Goal: Task Accomplishment & Management: Use online tool/utility

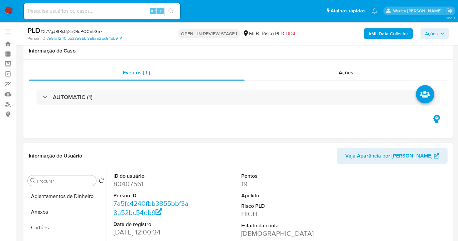
select select "10"
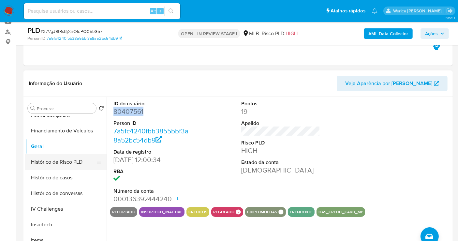
scroll to position [253, 0]
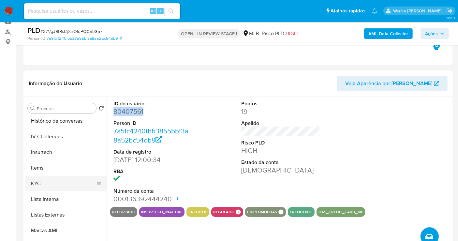
click at [60, 185] on button "KYC" at bounding box center [63, 184] width 76 height 16
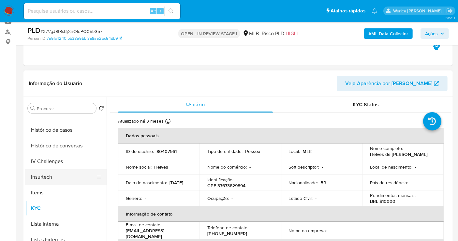
scroll to position [217, 0]
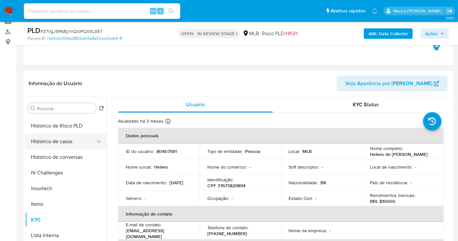
click at [66, 137] on button "Histórico de casos" at bounding box center [63, 142] width 76 height 16
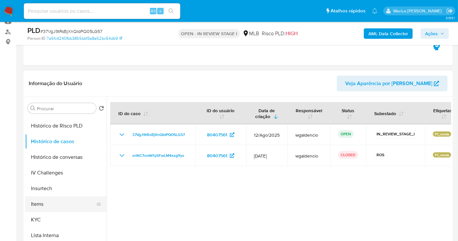
scroll to position [108, 0]
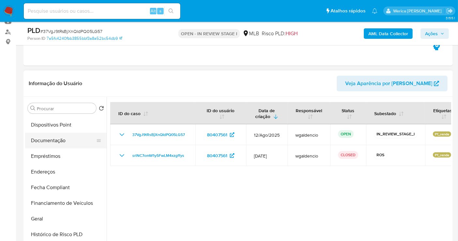
click at [78, 141] on button "Documentação" at bounding box center [63, 141] width 76 height 16
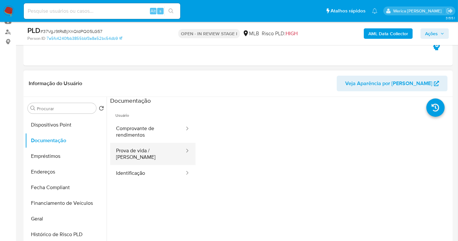
click at [156, 147] on button "Prova de vida / Selfie" at bounding box center [147, 154] width 75 height 22
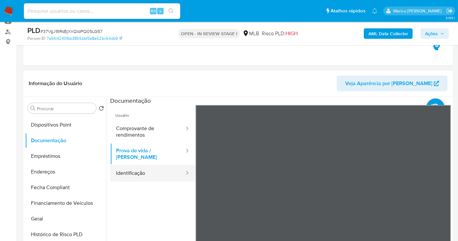
click at [121, 173] on button "Identificação" at bounding box center [147, 173] width 75 height 17
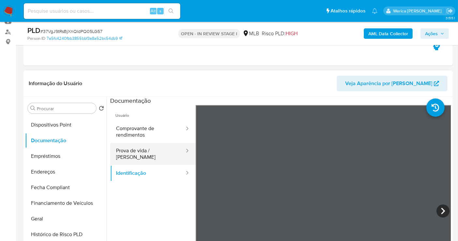
click at [170, 145] on button "Prova de vida / Selfie" at bounding box center [147, 154] width 75 height 22
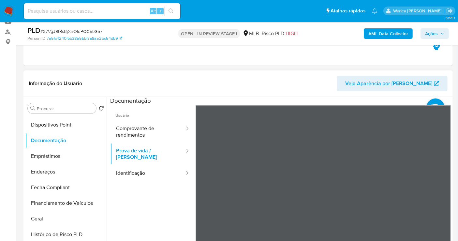
scroll to position [20, 0]
click at [145, 137] on button "Comprovante de rendimentos" at bounding box center [147, 132] width 75 height 22
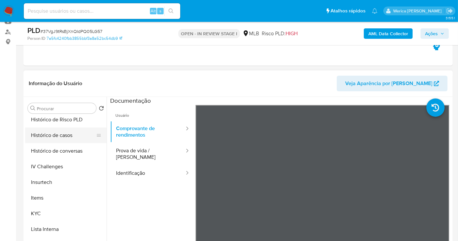
scroll to position [289, 0]
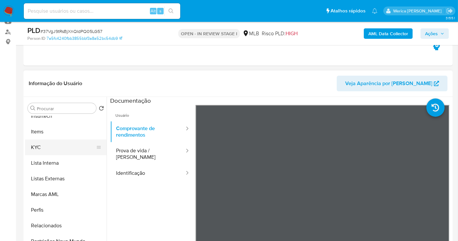
click at [43, 149] on button "KYC" at bounding box center [63, 147] width 76 height 16
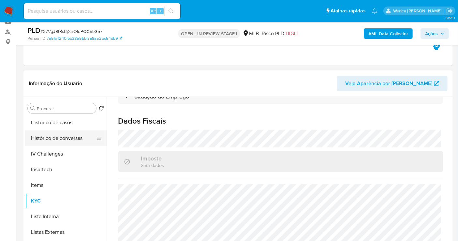
scroll to position [181, 0]
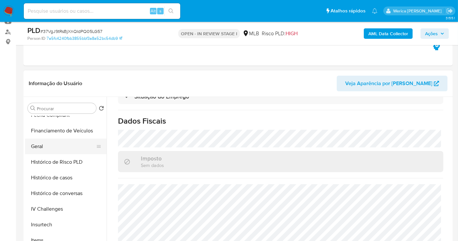
click at [66, 148] on button "Geral" at bounding box center [63, 146] width 76 height 16
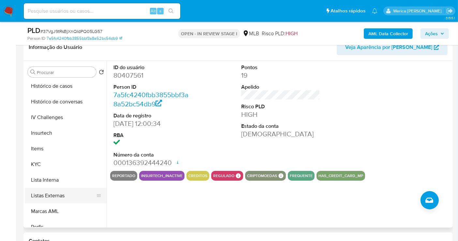
scroll to position [289, 0]
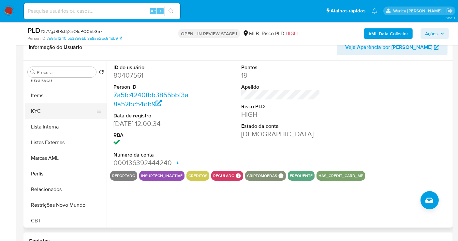
drag, startPoint x: 53, startPoint y: 110, endPoint x: 46, endPoint y: 107, distance: 7.4
click at [51, 109] on button "KYC" at bounding box center [63, 111] width 76 height 16
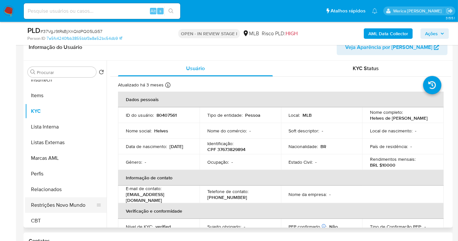
scroll to position [145, 0]
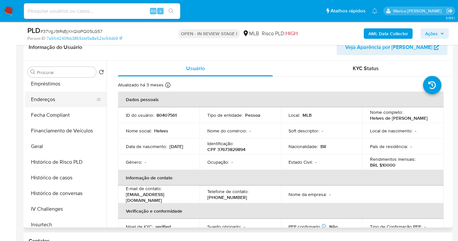
drag, startPoint x: 67, startPoint y: 95, endPoint x: 71, endPoint y: 95, distance: 3.6
click at [71, 95] on button "Endereços" at bounding box center [63, 100] width 76 height 16
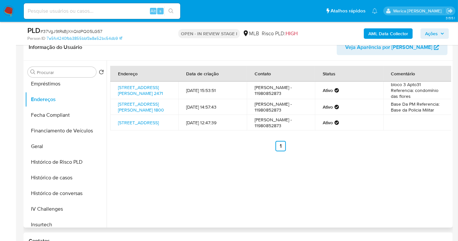
click at [421, 205] on div "Endereço Data de criação Contato Status Comentário Avenida José Odorizzi 2471, …" at bounding box center [279, 144] width 344 height 167
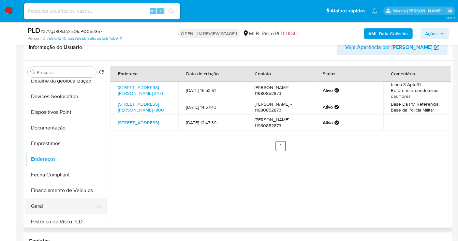
scroll to position [36, 0]
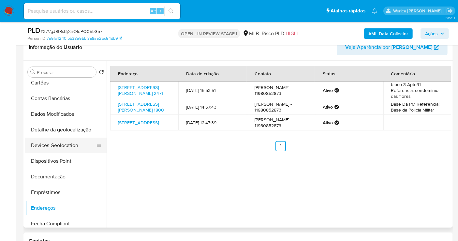
click at [82, 142] on button "Devices Geolocation" at bounding box center [63, 145] width 76 height 16
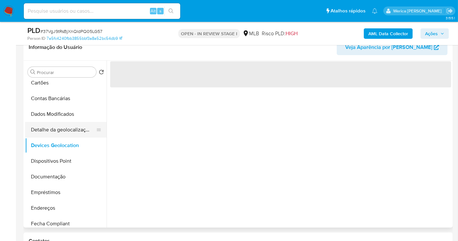
click at [81, 134] on button "Detalhe da geolocalização" at bounding box center [63, 130] width 76 height 16
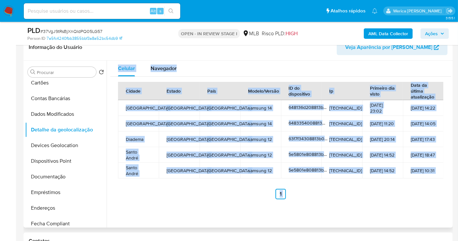
click at [256, 189] on div "Cidade Estado País Modelo/Versão ID do dispositivo Ip Primeiro dia visto Data d…" at bounding box center [280, 140] width 325 height 117
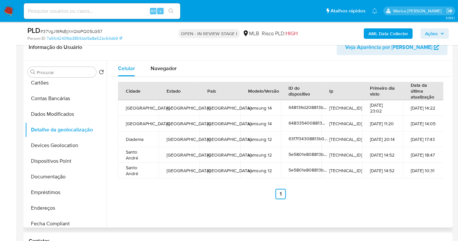
click at [430, 210] on div "Celular Navegador Cidade Estado País Modelo/Versão ID do dispositivo Ip Primeir…" at bounding box center [279, 144] width 344 height 167
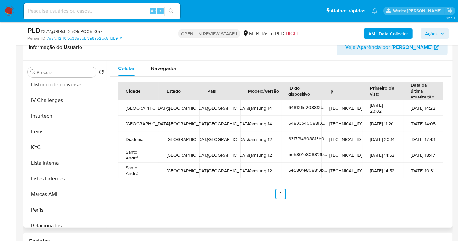
click at [41, 226] on div "Procurar Retornar ao pedido padrão Adiantamentos de Dinheiro Anexos Cartões Con…" at bounding box center [65, 145] width 81 height 166
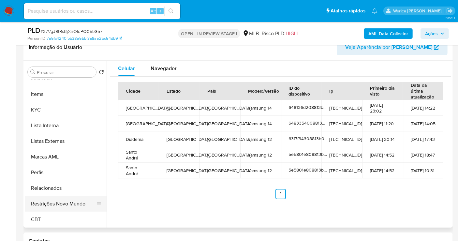
click at [44, 201] on button "Restrições Novo Mundo" at bounding box center [63, 204] width 76 height 16
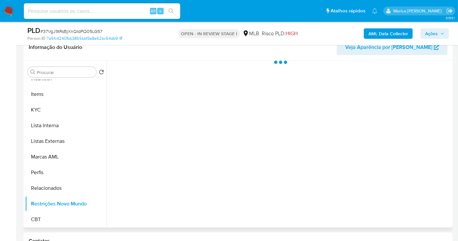
click at [234, 156] on div at bounding box center [279, 144] width 344 height 167
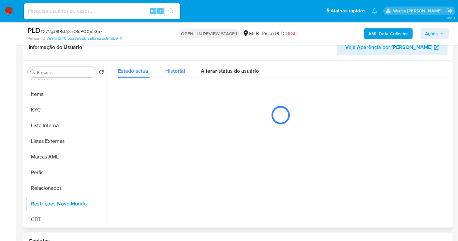
click at [174, 69] on span "Historial" at bounding box center [175, 70] width 20 height 7
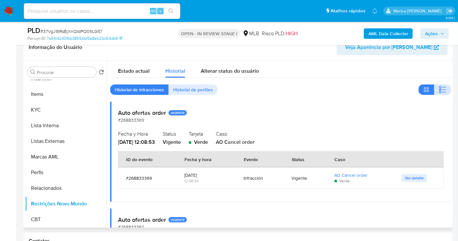
click at [434, 86] on button "button" at bounding box center [442, 89] width 17 height 10
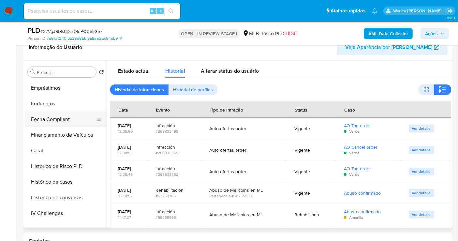
scroll to position [110, 0]
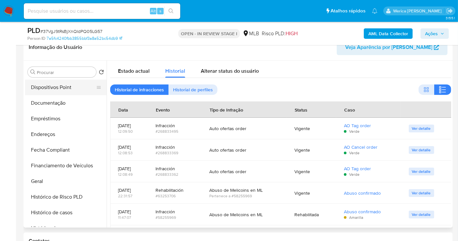
click at [63, 91] on button "Dispositivos Point" at bounding box center [63, 87] width 76 height 16
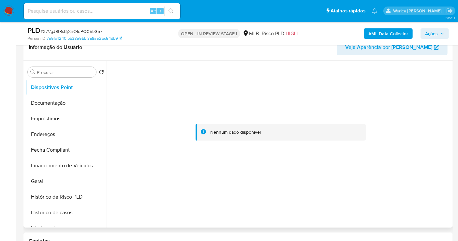
drag, startPoint x: 377, startPoint y: 158, endPoint x: 380, endPoint y: 157, distance: 3.7
click at [380, 160] on div at bounding box center [280, 132] width 341 height 143
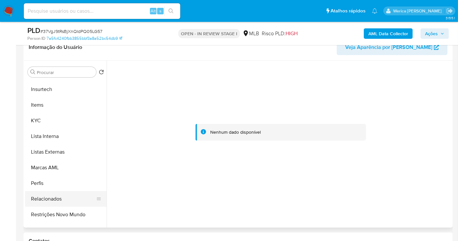
scroll to position [291, 0]
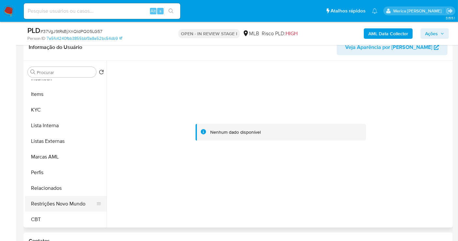
click at [67, 204] on button "Restrições Novo Mundo" at bounding box center [63, 204] width 76 height 16
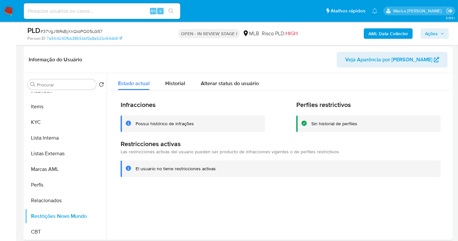
scroll to position [89, 0]
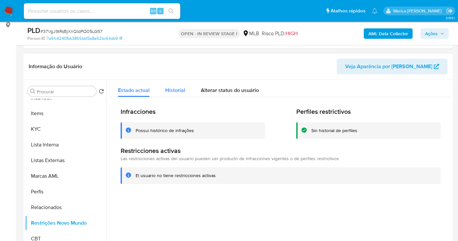
click at [187, 86] on button "Historial" at bounding box center [175, 88] width 36 height 17
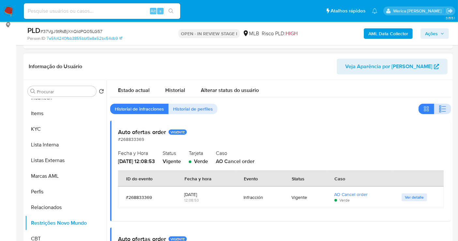
click at [442, 109] on icon "button" at bounding box center [442, 109] width 8 height 8
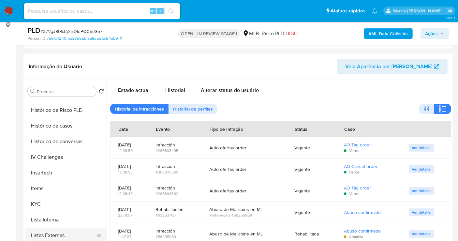
scroll to position [110, 0]
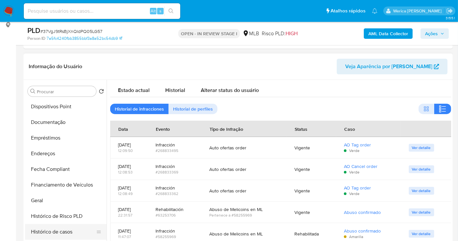
click at [65, 233] on button "Histórico de casos" at bounding box center [63, 232] width 76 height 16
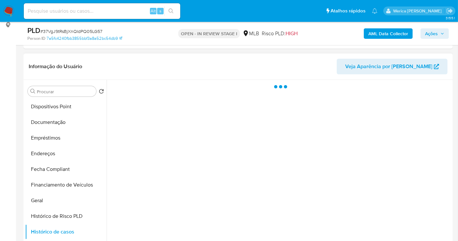
click at [182, 169] on div at bounding box center [279, 163] width 344 height 167
click at [180, 157] on div at bounding box center [279, 163] width 344 height 167
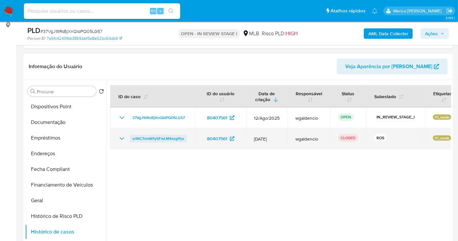
click at [173, 139] on span "srlNC7omW1y5FwLM4xzgffys" at bounding box center [158, 139] width 52 height 8
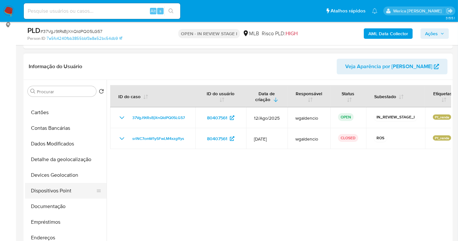
scroll to position [0, 0]
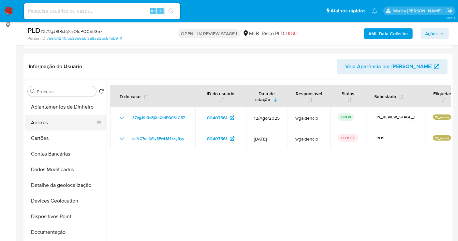
click at [58, 123] on button "Anexos" at bounding box center [63, 123] width 76 height 16
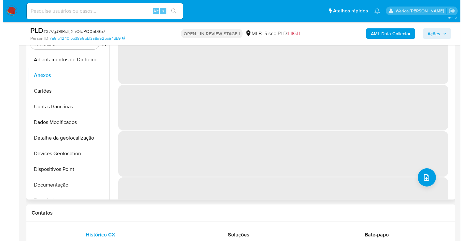
scroll to position [125, 0]
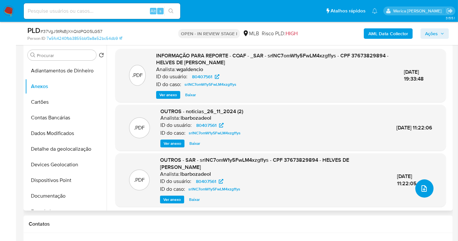
click at [420, 184] on button "upload-file" at bounding box center [424, 188] width 18 height 18
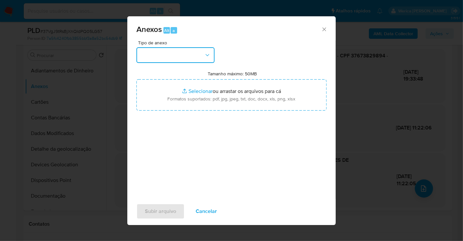
click at [186, 56] on button "button" at bounding box center [175, 55] width 78 height 16
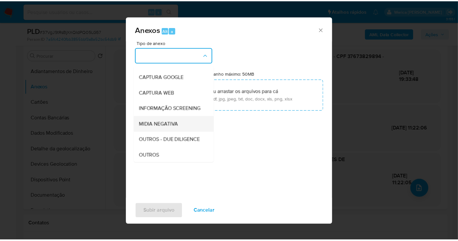
scroll to position [72, 0]
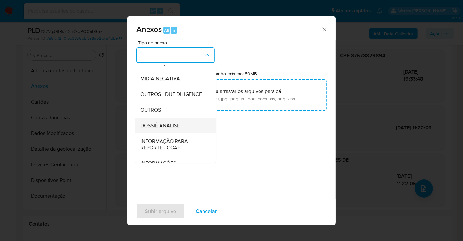
click at [172, 133] on div "DOSSIÊ ANÁLISE" at bounding box center [173, 126] width 66 height 16
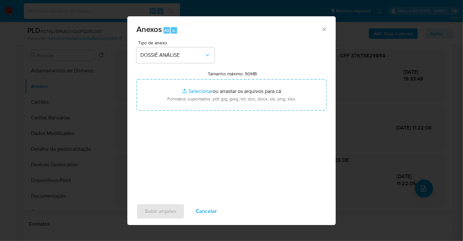
click at [220, 111] on div "Tipo de anexo DOSSIÊ ANÁLISE Tamanho máximo: 50MB Selecionar arquivos Seleciona…" at bounding box center [231, 117] width 190 height 154
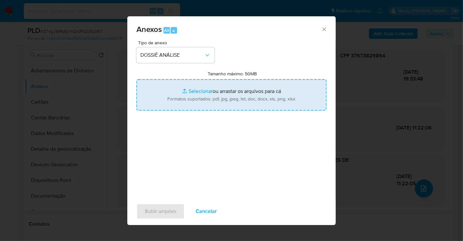
click at [218, 100] on input "Tamanho máximo: 50MB Selecionar arquivos" at bounding box center [231, 94] width 190 height 31
type input "C:\fakepath\Mulan 80407561_2025_08_21_12_59_09.xlsx"
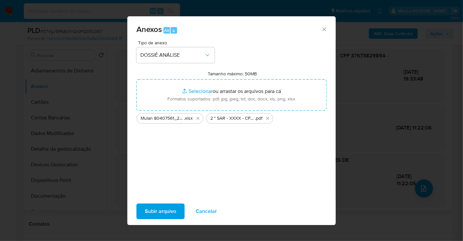
click at [166, 210] on span "Subir arquivo" at bounding box center [160, 211] width 31 height 14
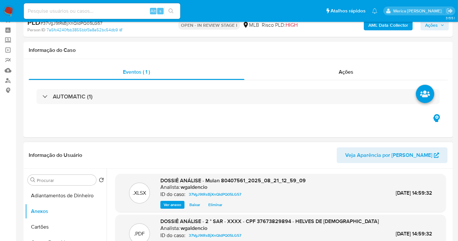
scroll to position [0, 0]
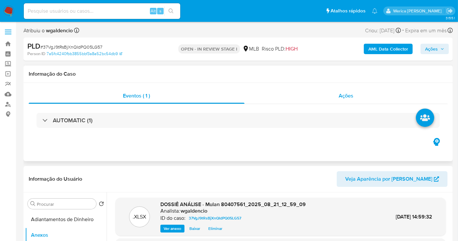
click at [343, 89] on div "Ações" at bounding box center [345, 96] width 203 height 16
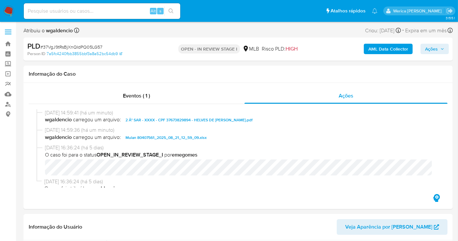
click at [435, 54] on span "Ações" at bounding box center [431, 49] width 13 height 10
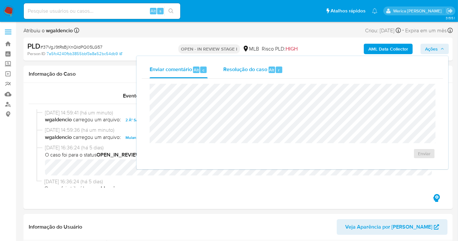
click at [235, 73] on div "Resolução do caso Alt r" at bounding box center [253, 69] width 60 height 17
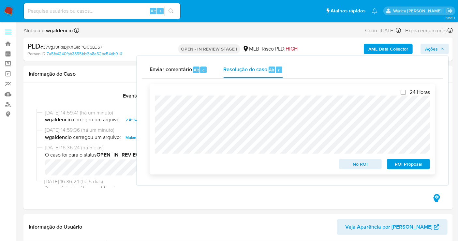
click at [403, 173] on div "24 Horas No ROI ROI Proposal" at bounding box center [292, 129] width 285 height 91
click at [400, 162] on span "ROI Proposal" at bounding box center [408, 163] width 34 height 9
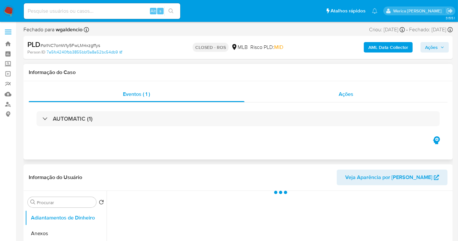
click at [329, 98] on div "Ações" at bounding box center [345, 94] width 203 height 16
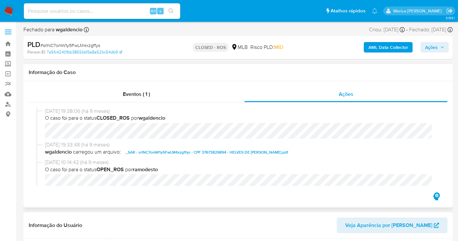
select select "10"
drag, startPoint x: 46, startPoint y: 112, endPoint x: 69, endPoint y: 112, distance: 23.1
click at [69, 112] on span "27/11/2024 19:38:06 (há 9 meses)" at bounding box center [241, 110] width 392 height 7
copy span "27/11/2024"
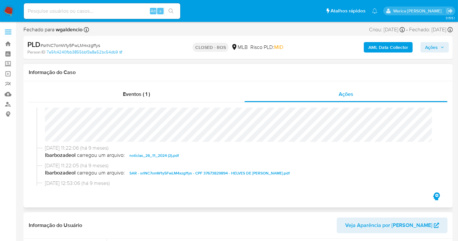
scroll to position [398, 0]
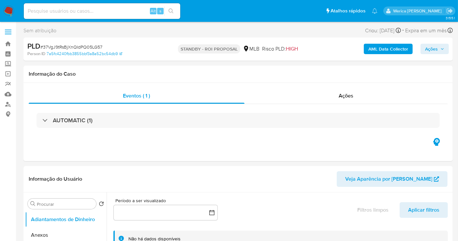
select select "10"
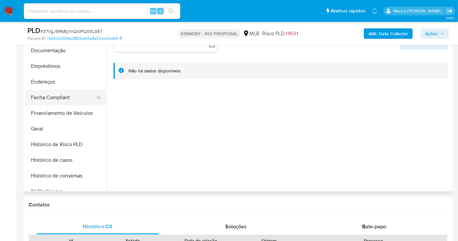
scroll to position [72, 0]
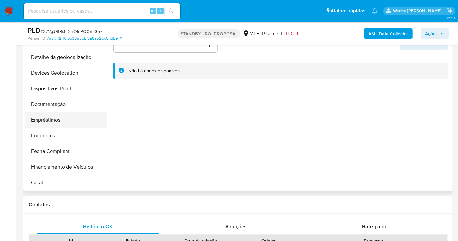
click at [67, 119] on button "Empréstimos" at bounding box center [63, 120] width 76 height 16
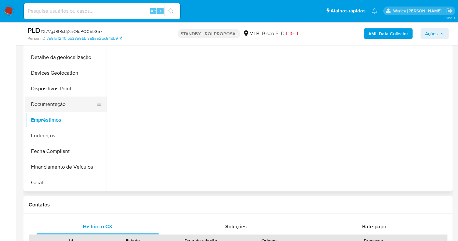
click at [68, 111] on button "Documentação" at bounding box center [63, 104] width 76 height 16
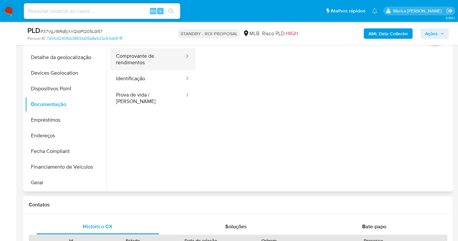
drag, startPoint x: 125, startPoint y: 59, endPoint x: 121, endPoint y: 57, distance: 4.4
click at [123, 59] on button "Comprovante de rendimentos" at bounding box center [147, 59] width 75 height 22
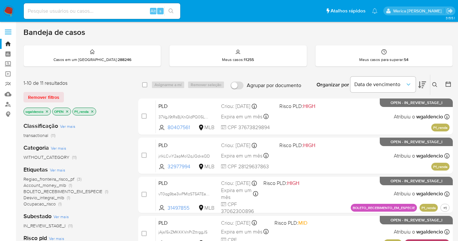
scroll to position [36, 0]
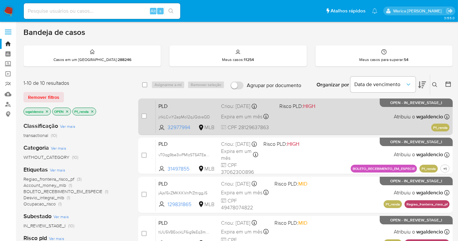
click at [328, 108] on span "Risco PLD: HIGH" at bounding box center [305, 105] width 53 height 8
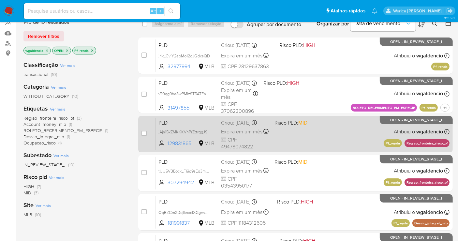
scroll to position [72, 0]
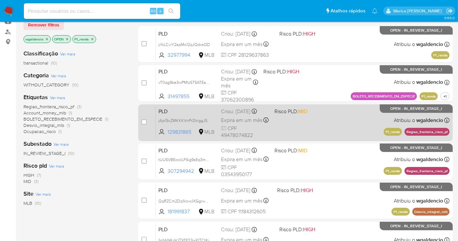
click at [324, 127] on div "PLD jAjs15xZMKKKVnPrZttrggJS 129831865 MLB Risco PLD: MID Criou: 12/08/2025 Cri…" at bounding box center [302, 122] width 293 height 33
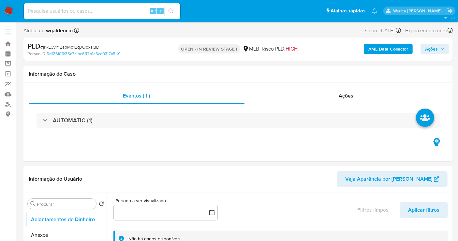
select select "10"
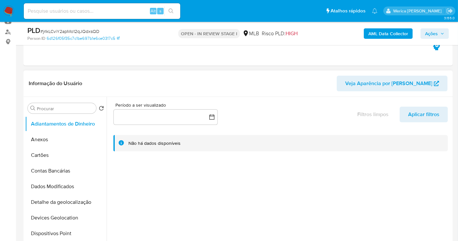
scroll to position [145, 0]
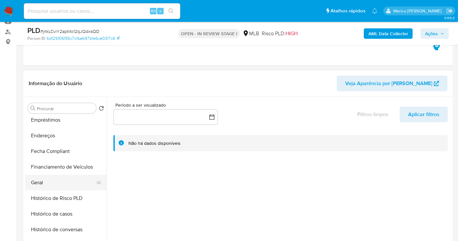
click at [59, 181] on button "Geral" at bounding box center [63, 183] width 76 height 16
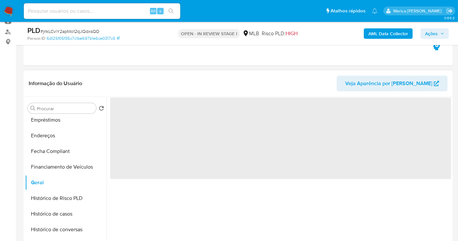
click at [221, 144] on span "‌" at bounding box center [280, 137] width 341 height 81
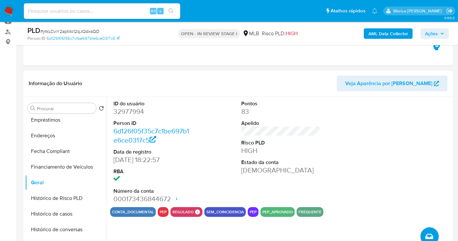
click at [126, 109] on dd "32977994" at bounding box center [152, 111] width 79 height 9
copy dd "32977994"
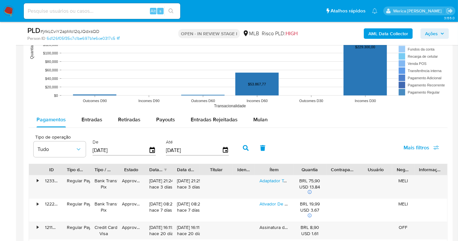
scroll to position [651, 0]
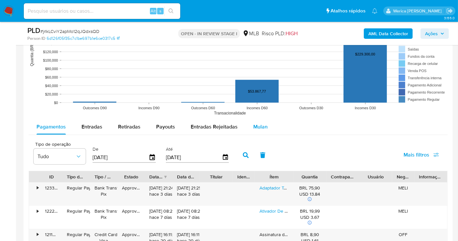
click at [257, 124] on span "Mulan" at bounding box center [260, 126] width 14 height 7
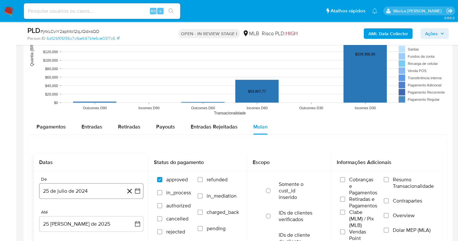
click at [80, 183] on button "25 de julio de 2024" at bounding box center [91, 191] width 104 height 16
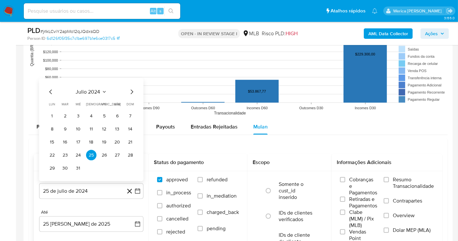
click at [95, 92] on span "julio 2024" at bounding box center [88, 92] width 24 height 7
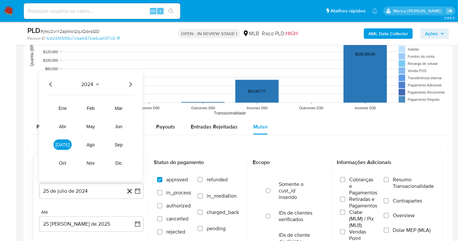
click at [131, 81] on icon "Año siguiente" at bounding box center [130, 84] width 8 height 8
click at [66, 141] on button "jul" at bounding box center [62, 144] width 18 height 10
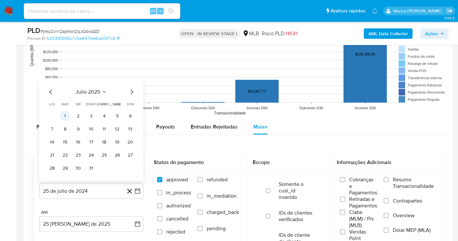
click at [66, 115] on button "1" at bounding box center [65, 116] width 10 height 10
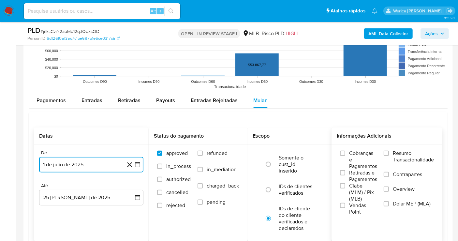
scroll to position [688, 0]
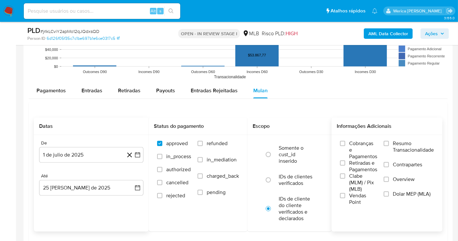
click at [357, 142] on span "Cobranças e Pagamentos" at bounding box center [363, 150] width 28 height 20
click at [345, 142] on input "Cobranças e Pagamentos" at bounding box center [342, 143] width 5 height 5
click at [355, 156] on span "Cobranças e Pagamentos" at bounding box center [363, 150] width 28 height 20
click at [345, 146] on input "Cobranças e Pagamentos" at bounding box center [342, 143] width 5 height 5
click at [355, 166] on span "Retiradas e Pagamentos" at bounding box center [363, 166] width 28 height 13
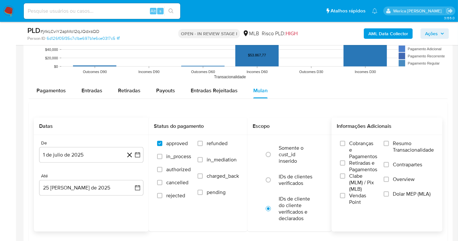
click at [355, 184] on span "Clabe (MLM) / Pix (MLB)" at bounding box center [363, 183] width 28 height 20
click at [345, 179] on input "Clabe (MLM) / Pix (MLB)" at bounding box center [342, 175] width 5 height 5
click at [357, 196] on span "Vendas Point" at bounding box center [363, 198] width 28 height 13
click at [357, 168] on span "Retiradas e Pagamentos" at bounding box center [363, 166] width 28 height 13
click at [345, 165] on input "Retiradas e Pagamentos" at bounding box center [342, 162] width 5 height 5
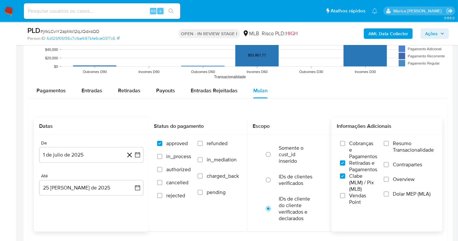
click at [359, 154] on span "Cobranças e Pagamentos" at bounding box center [363, 150] width 28 height 20
click at [392, 154] on label "Resumo Transacionalidade" at bounding box center [408, 150] width 50 height 21
click at [389, 146] on input "Resumo Transacionalidade" at bounding box center [385, 143] width 5 height 5
drag, startPoint x: 392, startPoint y: 154, endPoint x: 391, endPoint y: 166, distance: 12.4
click at [391, 166] on label "Contrapartes" at bounding box center [408, 168] width 50 height 15
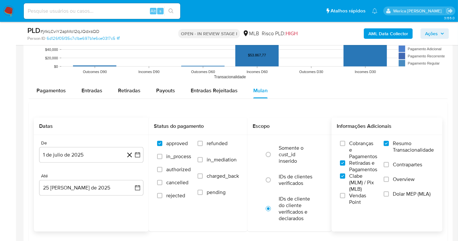
click at [389, 166] on input "Contrapartes" at bounding box center [385, 164] width 5 height 5
click at [391, 177] on label "Overview" at bounding box center [408, 183] width 50 height 15
click at [389, 177] on input "Overview" at bounding box center [385, 179] width 5 height 5
click at [391, 187] on label "Overview" at bounding box center [408, 183] width 50 height 15
click at [389, 182] on input "Overview" at bounding box center [385, 179] width 5 height 5
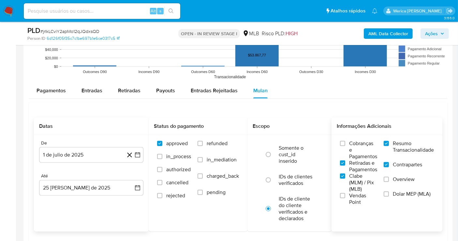
drag, startPoint x: 350, startPoint y: 197, endPoint x: 381, endPoint y: 197, distance: 30.6
click at [350, 197] on span "Vendas Point" at bounding box center [363, 198] width 28 height 13
click at [345, 197] on input "Vendas Point" at bounding box center [342, 195] width 5 height 5
click at [400, 197] on label "Dolar MEP (MLA)" at bounding box center [408, 198] width 50 height 15
click at [389, 196] on input "Dolar MEP (MLA)" at bounding box center [385, 193] width 5 height 5
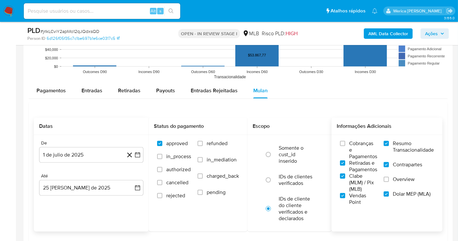
click at [400, 178] on span "Overview" at bounding box center [404, 179] width 22 height 7
click at [389, 178] on input "Overview" at bounding box center [385, 179] width 5 height 5
click at [356, 155] on span "Cobranças e Pagamentos" at bounding box center [363, 150] width 28 height 20
click at [345, 146] on input "Cobranças e Pagamentos" at bounding box center [342, 143] width 5 height 5
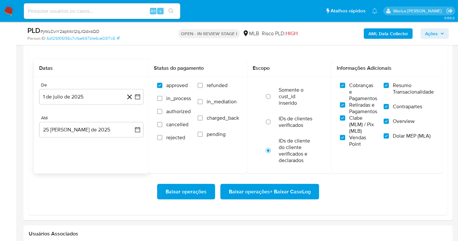
scroll to position [796, 0]
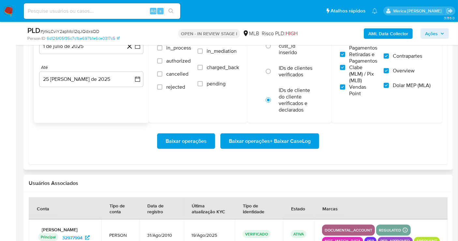
click at [286, 142] on span "Baixar operações + Baixar CaseLog" at bounding box center [270, 141] width 82 height 14
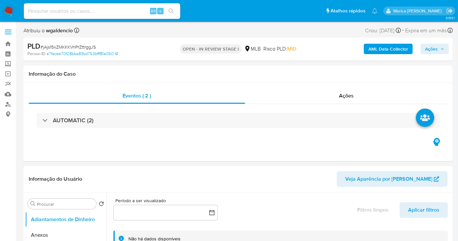
select select "10"
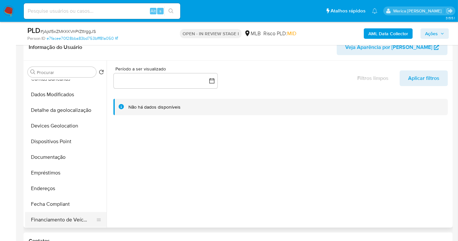
scroll to position [108, 0]
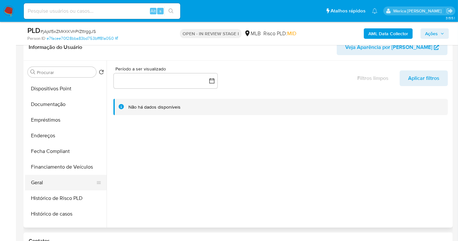
click at [46, 183] on button "Geral" at bounding box center [63, 183] width 76 height 16
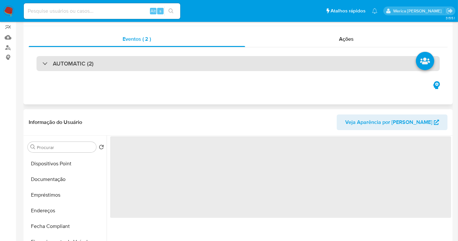
scroll to position [0, 0]
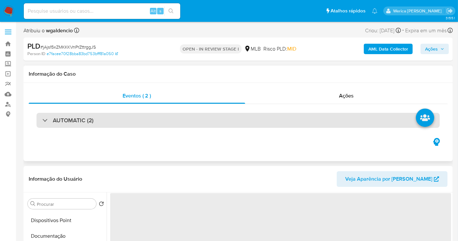
click at [110, 124] on div "AUTOMATIC (2)" at bounding box center [237, 120] width 403 height 15
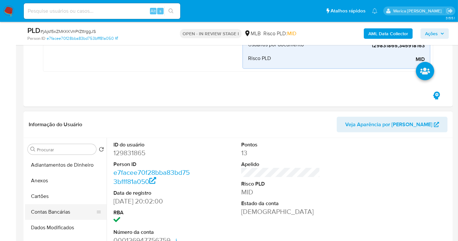
scroll to position [72, 0]
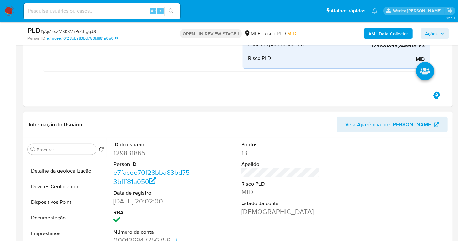
click at [141, 149] on dd "129831865" at bounding box center [152, 152] width 79 height 9
click at [140, 149] on dd "129831865" at bounding box center [152, 152] width 79 height 9
drag, startPoint x: 140, startPoint y: 149, endPoint x: 133, endPoint y: 150, distance: 7.3
click at [133, 150] on dd "129831865" at bounding box center [152, 152] width 79 height 9
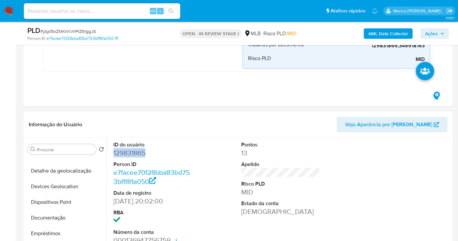
copy dd "129831865"
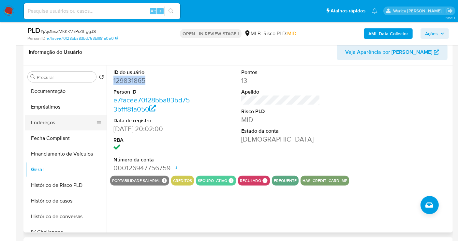
scroll to position [181, 0]
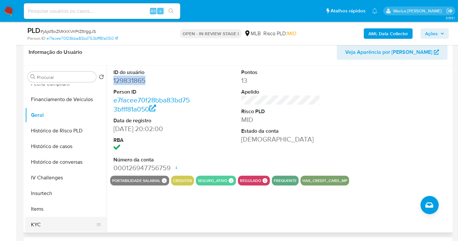
click at [52, 225] on button "KYC" at bounding box center [63, 225] width 76 height 16
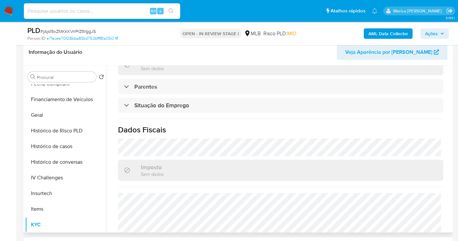
scroll to position [289, 0]
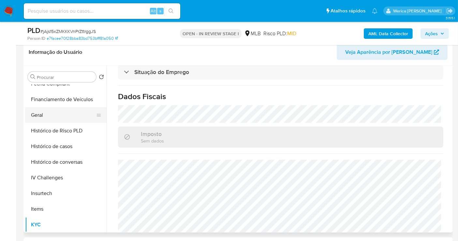
click at [55, 109] on button "Geral" at bounding box center [63, 115] width 76 height 16
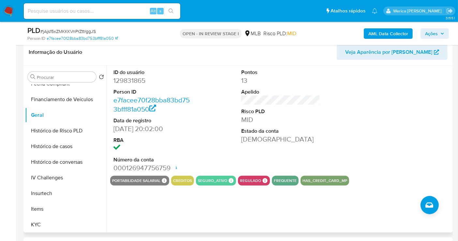
click at [424, 157] on div at bounding box center [408, 120] width 85 height 110
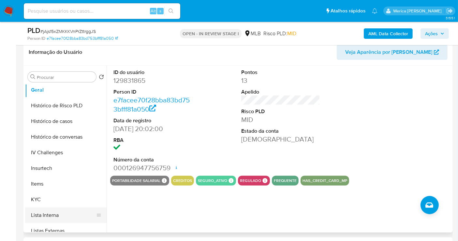
scroll to position [217, 0]
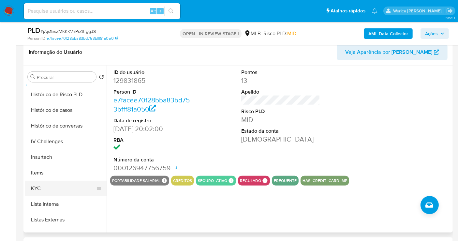
click at [59, 186] on button "KYC" at bounding box center [63, 188] width 76 height 16
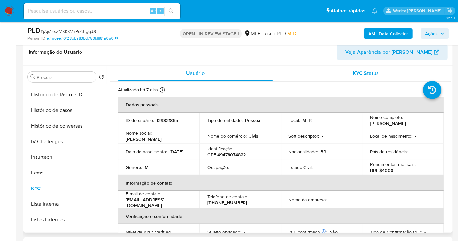
click at [393, 69] on div "KYC Status" at bounding box center [365, 73] width 155 height 16
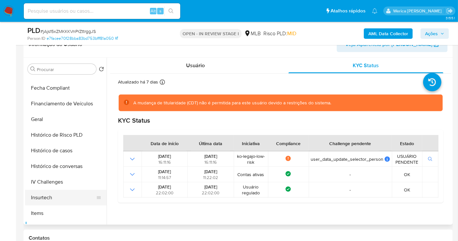
scroll to position [145, 0]
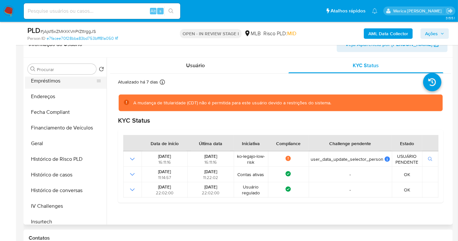
click at [64, 84] on button "Empréstimos" at bounding box center [63, 81] width 76 height 16
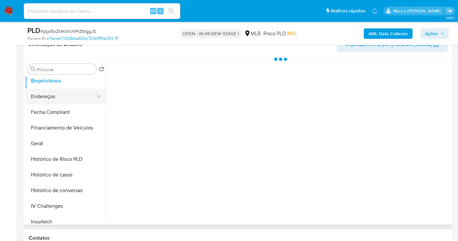
click at [65, 90] on button "Endereços" at bounding box center [63, 97] width 76 height 16
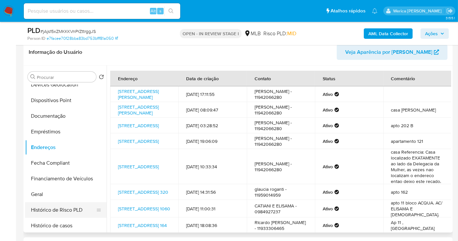
scroll to position [36, 0]
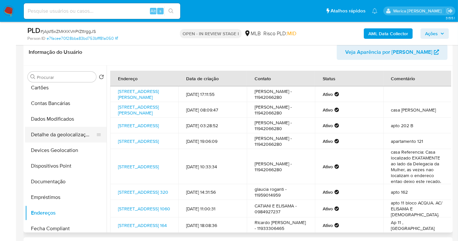
click at [73, 132] on button "Detalhe da geolocalização" at bounding box center [63, 135] width 76 height 16
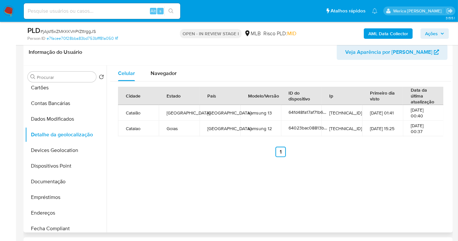
click at [406, 142] on div "Cidade Estado País Modelo/Versão ID do dispositivo Ip Primeiro dia visto Data d…" at bounding box center [280, 122] width 325 height 70
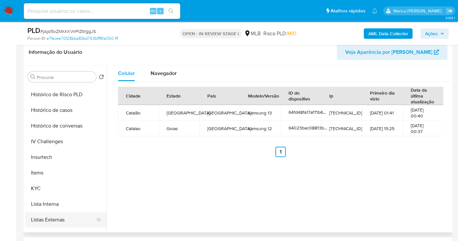
click at [67, 215] on button "Listas Externas" at bounding box center [63, 220] width 76 height 16
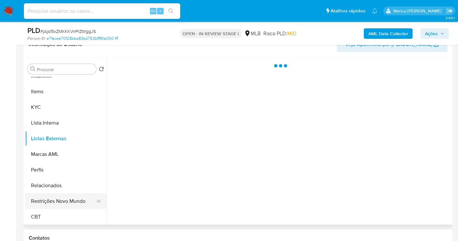
scroll to position [291, 0]
drag, startPoint x: 68, startPoint y: 200, endPoint x: 76, endPoint y: 205, distance: 8.9
click at [68, 200] on button "Restrições Novo Mundo" at bounding box center [63, 201] width 76 height 16
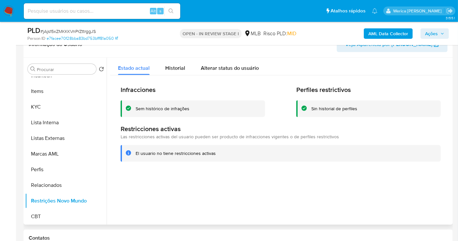
drag, startPoint x: 404, startPoint y: 74, endPoint x: 385, endPoint y: 68, distance: 19.5
click at [404, 74] on div "Estado actual Historial Alterar status do usuário Infracciones Sem histórico de…" at bounding box center [280, 115] width 341 height 114
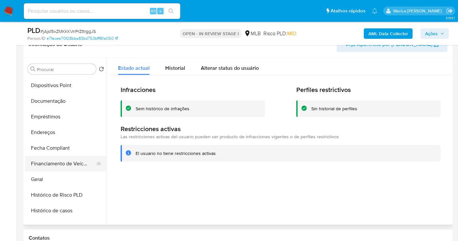
scroll to position [73, 0]
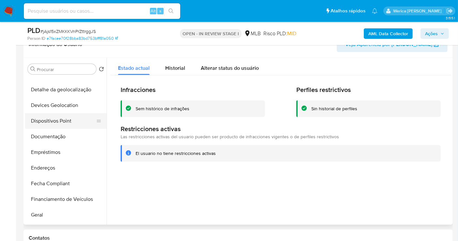
click at [62, 125] on button "Dispositivos Point" at bounding box center [63, 121] width 76 height 16
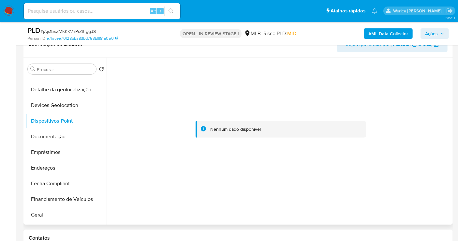
click at [430, 94] on div at bounding box center [280, 129] width 341 height 143
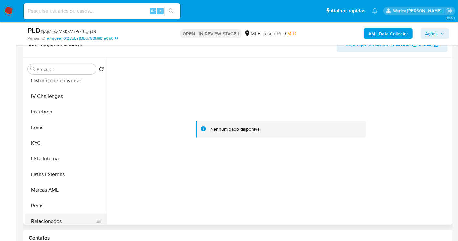
drag, startPoint x: 78, startPoint y: 218, endPoint x: 77, endPoint y: 212, distance: 6.6
click at [78, 218] on button "Relacionados" at bounding box center [63, 221] width 76 height 16
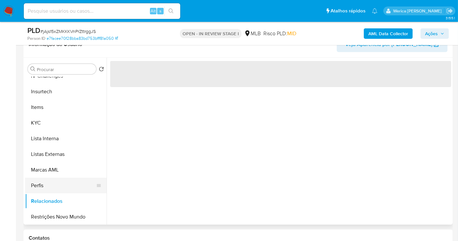
scroll to position [291, 0]
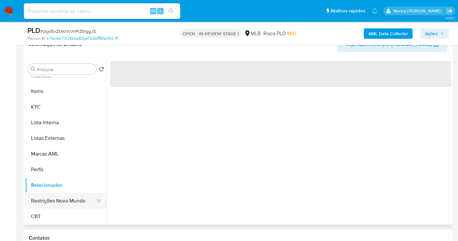
click at [76, 193] on button "Restrições Novo Mundo" at bounding box center [63, 201] width 76 height 16
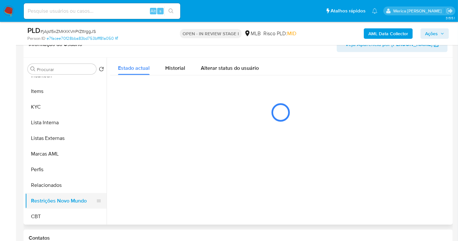
click at [76, 198] on button "Restrições Novo Mundo" at bounding box center [63, 201] width 76 height 16
click at [166, 72] on div "Historial" at bounding box center [175, 66] width 20 height 17
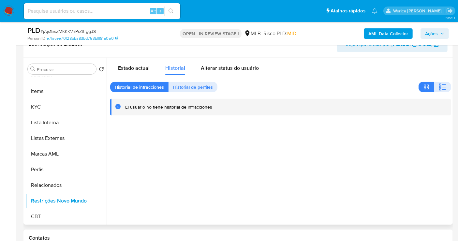
click at [432, 94] on div "Estado actual Historial Alterar status do usuário Historial de infracciones His…" at bounding box center [280, 87] width 341 height 58
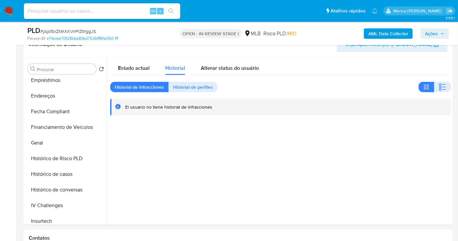
scroll to position [110, 0]
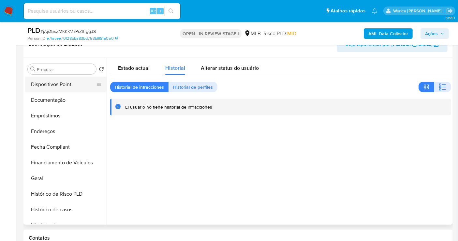
click at [69, 86] on button "Dispositivos Point" at bounding box center [63, 85] width 76 height 16
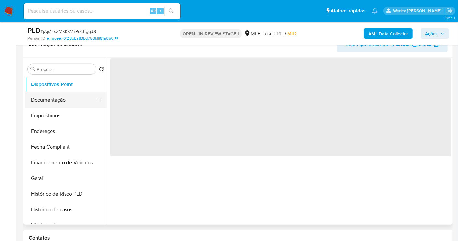
click at [69, 95] on button "Documentação" at bounding box center [63, 100] width 76 height 16
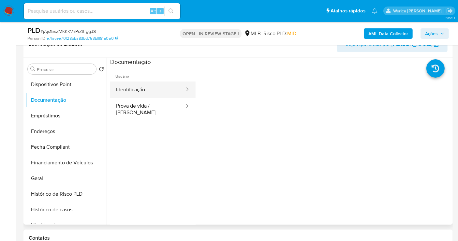
click at [166, 87] on button "Identificação" at bounding box center [147, 89] width 75 height 17
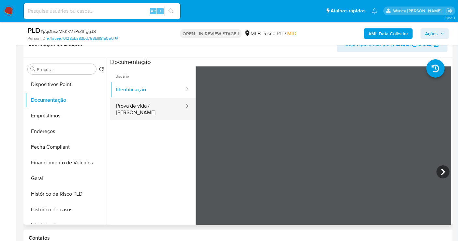
click at [166, 111] on button "Prova de vida / Selfie" at bounding box center [147, 109] width 75 height 22
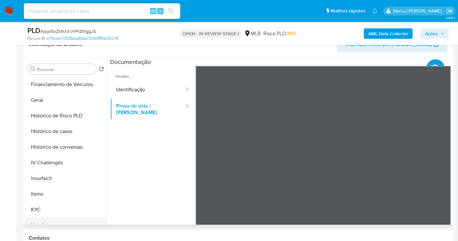
scroll to position [218, 0]
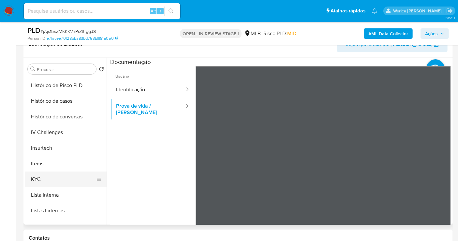
click at [42, 171] on button "KYC" at bounding box center [63, 179] width 76 height 16
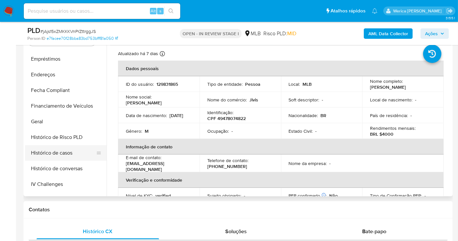
scroll to position [145, 0]
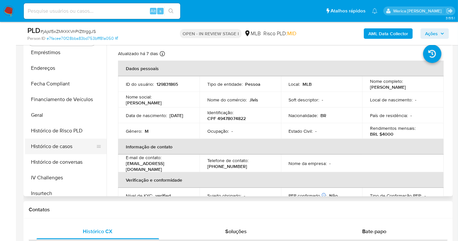
click at [84, 145] on button "Histórico de casos" at bounding box center [63, 146] width 76 height 16
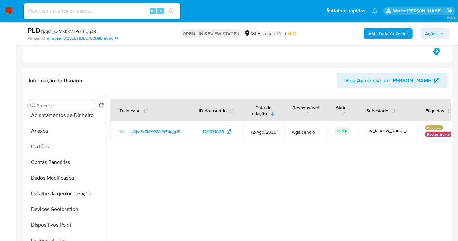
scroll to position [0, 0]
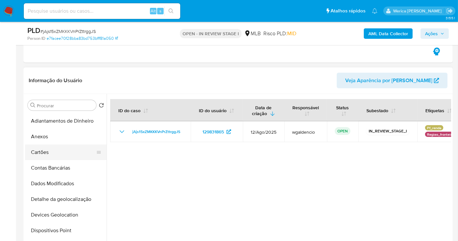
click at [69, 144] on button "Cartões" at bounding box center [63, 152] width 76 height 16
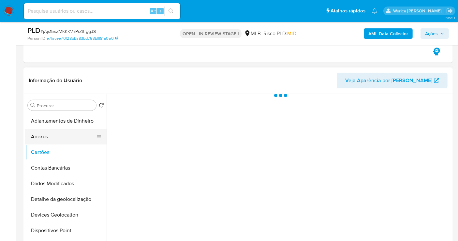
click at [68, 136] on button "Anexos" at bounding box center [63, 137] width 76 height 16
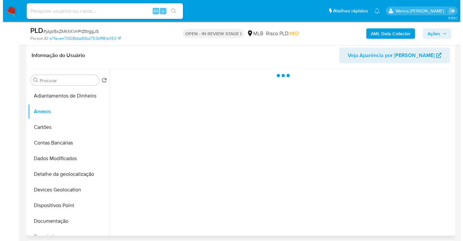
scroll to position [507, 0]
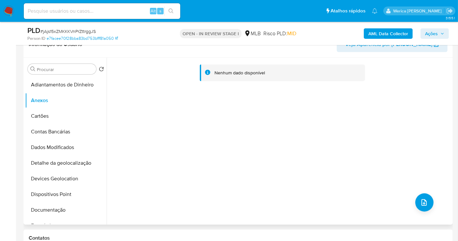
click at [419, 210] on div "Nenhum dado disponível" at bounding box center [279, 141] width 344 height 167
click at [419, 206] on button "upload-file" at bounding box center [424, 202] width 18 height 18
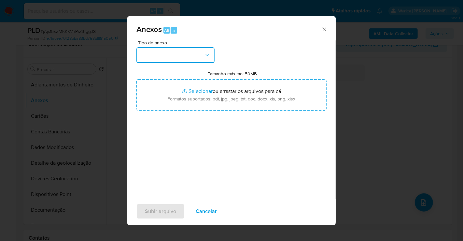
drag, startPoint x: 206, startPoint y: 56, endPoint x: 202, endPoint y: 60, distance: 5.1
click at [207, 57] on button "button" at bounding box center [175, 55] width 78 height 16
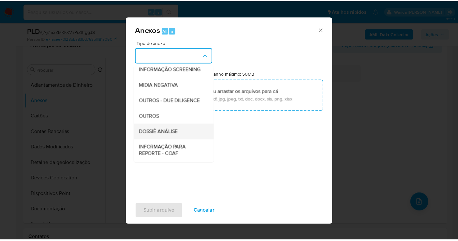
scroll to position [100, 0]
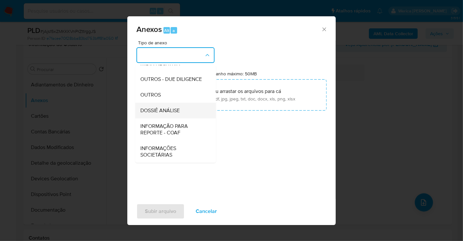
click at [187, 104] on div "DOSSIÊ ANÁLISE" at bounding box center [173, 111] width 66 height 16
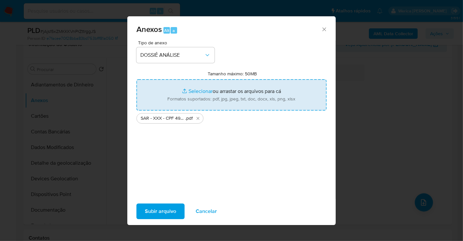
type input "C:\fakepath\Mulan 129831865_2025_08_20_17_33_54.xlsx"
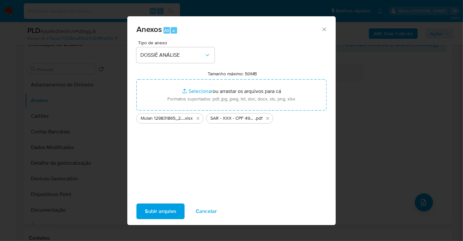
click at [174, 205] on span "Subir arquivo" at bounding box center [160, 211] width 31 height 14
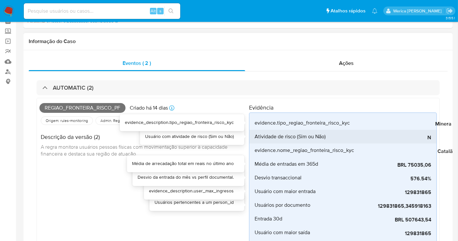
scroll to position [0, 0]
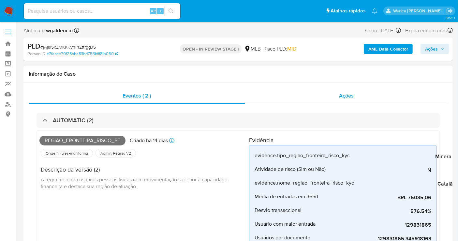
click at [345, 100] on div "Ações" at bounding box center [346, 96] width 203 height 16
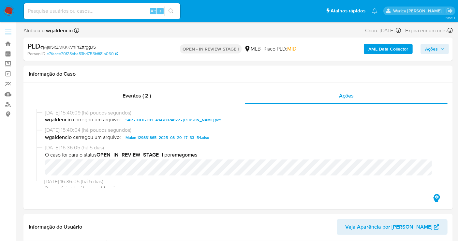
click at [438, 50] on span "Ações" at bounding box center [434, 48] width 19 height 9
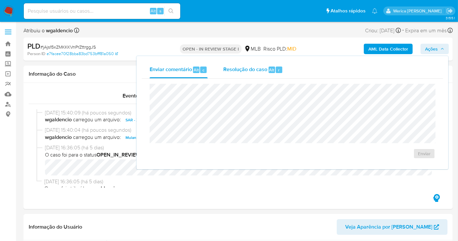
click at [273, 71] on span "Alt" at bounding box center [271, 70] width 5 height 6
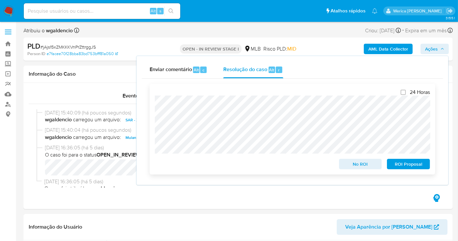
click at [411, 165] on span "ROI Proposal" at bounding box center [408, 163] width 34 height 9
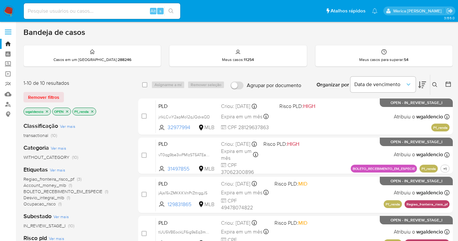
scroll to position [72, 0]
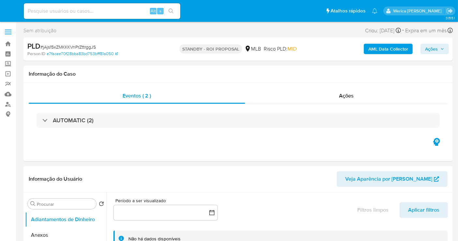
select select "10"
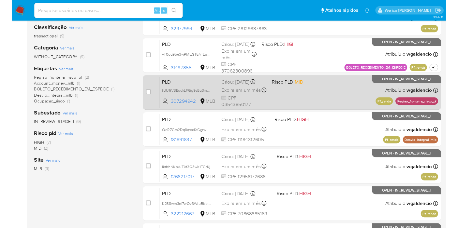
scroll to position [108, 0]
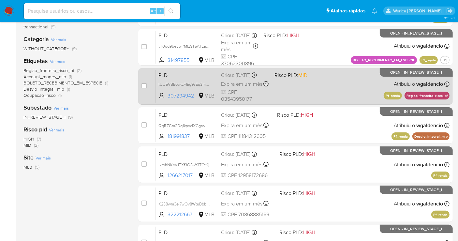
click at [305, 95] on div "PLD tUU5VBEockLF6ig9sEq3meDX 307294942 MLB Risco PLD: MID Criou: 12/08/2025 Cri…" at bounding box center [302, 86] width 293 height 33
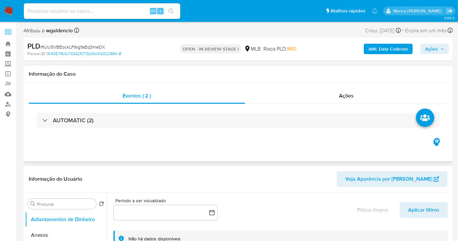
select select "10"
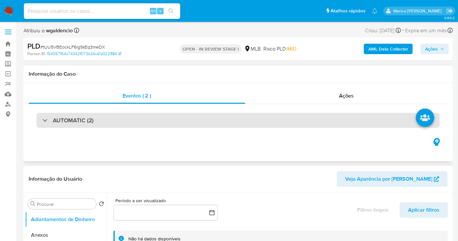
click at [127, 119] on div "AUTOMATIC (2)" at bounding box center [237, 120] width 403 height 15
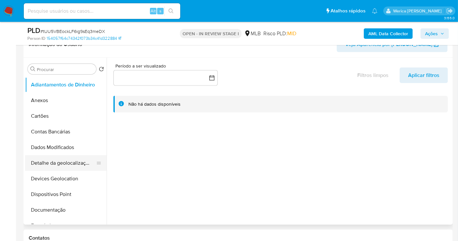
scroll to position [145, 0]
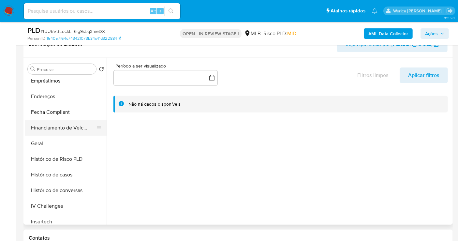
click at [60, 130] on button "Financiamento de Veículos" at bounding box center [63, 128] width 76 height 16
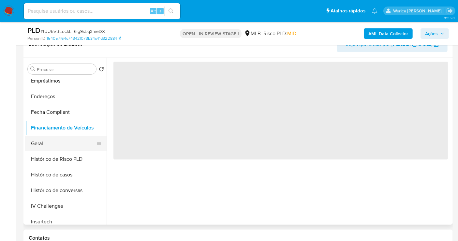
click at [60, 141] on button "Geral" at bounding box center [63, 144] width 76 height 16
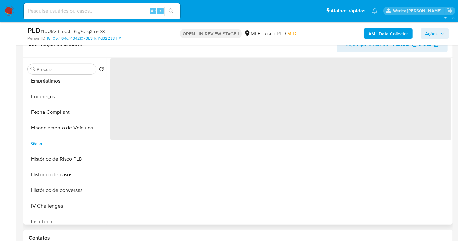
click at [197, 119] on span "‌" at bounding box center [280, 98] width 341 height 81
click at [198, 119] on span "‌" at bounding box center [280, 98] width 341 height 81
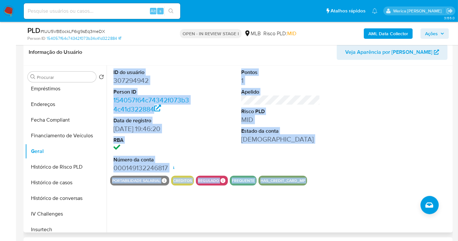
click at [135, 81] on dd "307294942" at bounding box center [152, 80] width 79 height 9
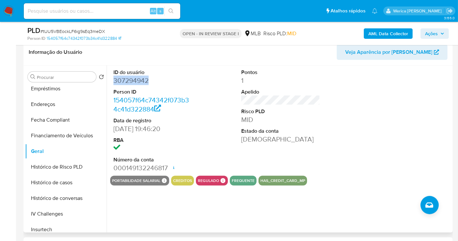
click at [135, 81] on dd "307294942" at bounding box center [152, 80] width 79 height 9
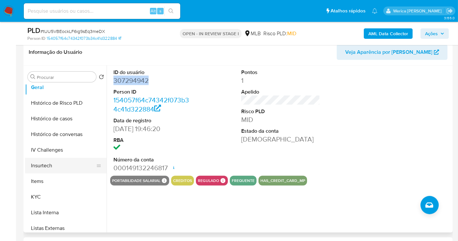
scroll to position [253, 0]
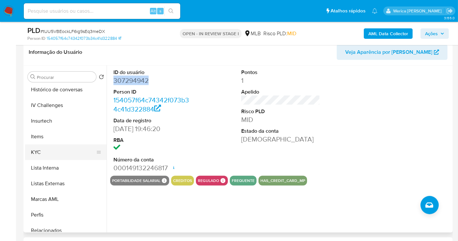
click at [62, 147] on button "KYC" at bounding box center [63, 152] width 76 height 16
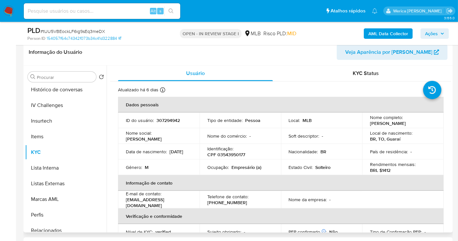
click at [237, 168] on p "Empresário (a)" at bounding box center [246, 167] width 30 height 6
click at [236, 168] on p "Empresário (a)" at bounding box center [246, 167] width 30 height 6
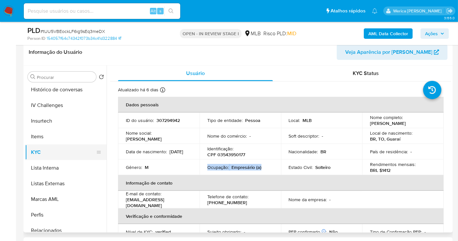
copy div "Ocupação : Empresário (a)"
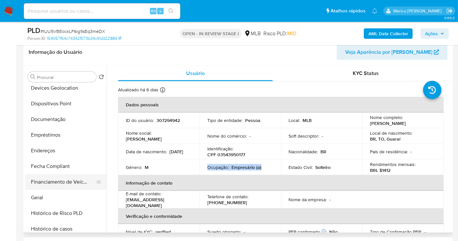
scroll to position [72, 0]
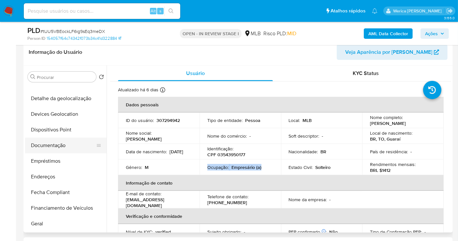
click at [74, 142] on button "Documentação" at bounding box center [63, 145] width 76 height 16
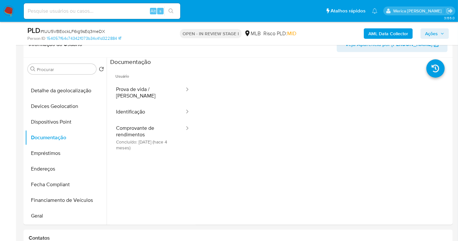
click at [149, 96] on button "Prova de vida / Selfie" at bounding box center [147, 92] width 75 height 22
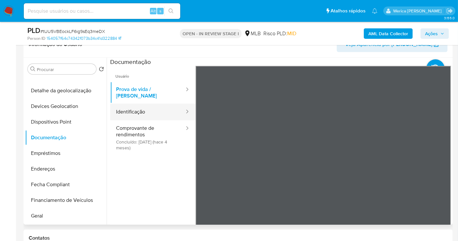
click at [146, 104] on button "Identificação" at bounding box center [147, 112] width 75 height 17
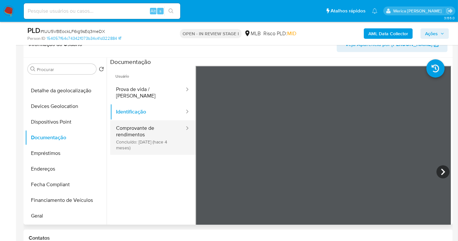
drag, startPoint x: 165, startPoint y: 128, endPoint x: 161, endPoint y: 127, distance: 4.7
click at [163, 128] on button "Comprovante de rendimentos Concluído: 16/04/2025 (hace 4 meses)" at bounding box center [147, 137] width 75 height 35
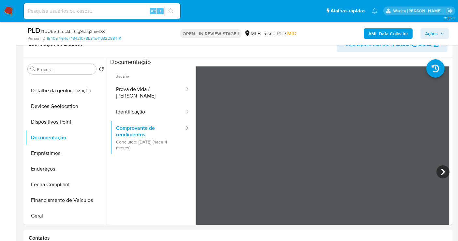
scroll to position [57, 0]
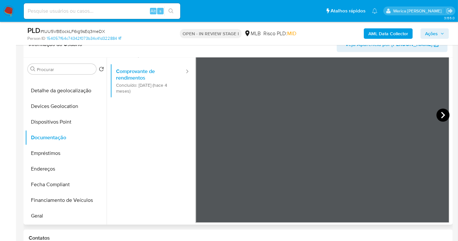
click at [443, 109] on icon at bounding box center [442, 114] width 13 height 13
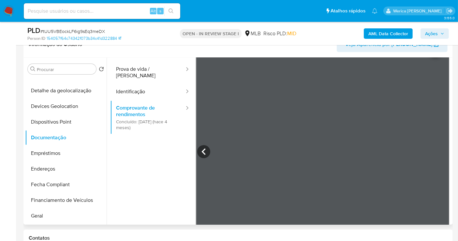
click at [316, 24] on div "PLD # tUU5VBEockLF6ig9sEq3meDX Person ID 154057f64c74342f073b34c41d322884 OPEN …" at bounding box center [237, 33] width 429 height 23
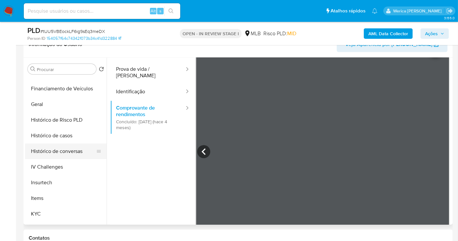
scroll to position [253, 0]
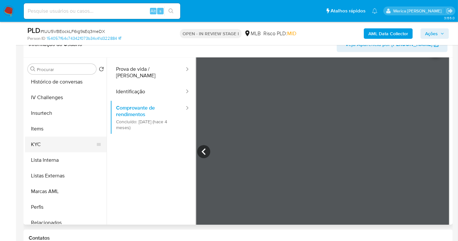
click at [63, 148] on button "KYC" at bounding box center [63, 144] width 76 height 16
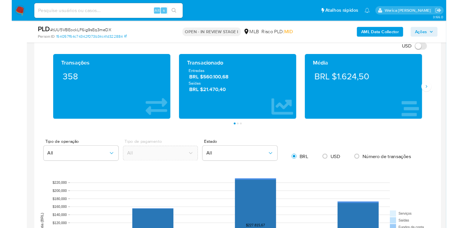
scroll to position [849, 0]
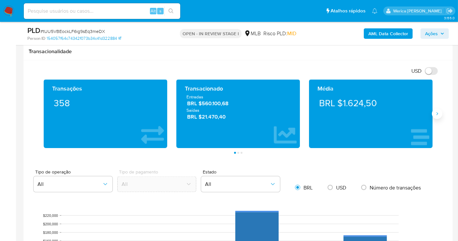
click at [437, 115] on button "Siguiente" at bounding box center [437, 113] width 10 height 10
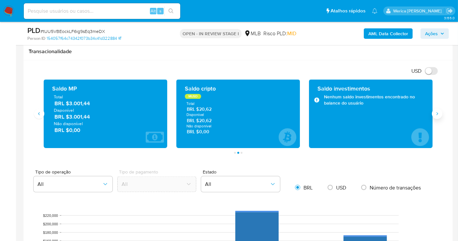
click at [437, 115] on button "Siguiente" at bounding box center [437, 113] width 10 height 10
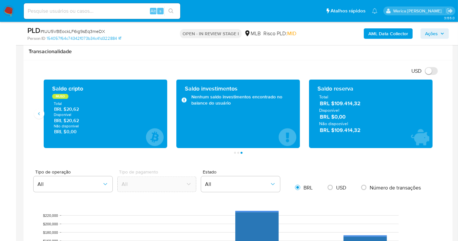
drag, startPoint x: 334, startPoint y: 101, endPoint x: 366, endPoint y: 102, distance: 32.9
click at [366, 102] on span "BRL $109.414,32" at bounding box center [371, 103] width 103 height 7
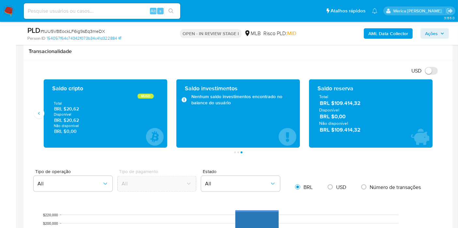
click at [441, 98] on div "Transações 358 Transacionado Entradas BRL $560.100,68 Saídas BRL $21.470,40 Méd…" at bounding box center [238, 116] width 419 height 74
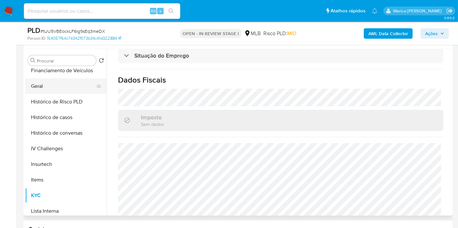
scroll to position [108, 0]
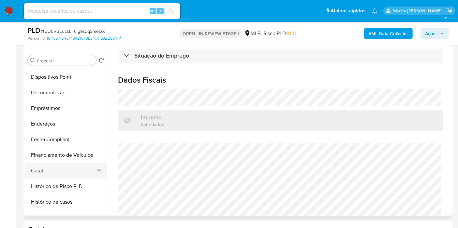
click at [67, 164] on button "Geral" at bounding box center [63, 171] width 76 height 16
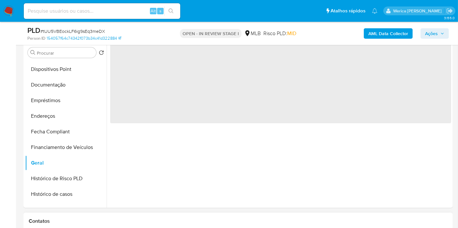
scroll to position [0, 0]
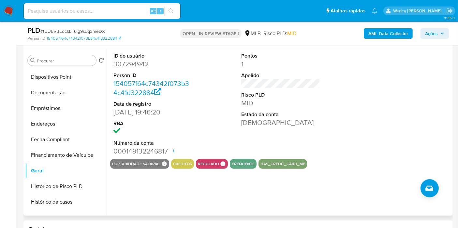
click at [396, 157] on div at bounding box center [408, 104] width 85 height 110
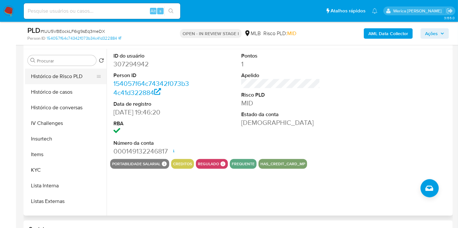
scroll to position [253, 0]
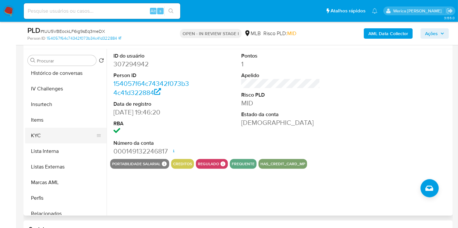
click at [42, 136] on button "KYC" at bounding box center [63, 136] width 76 height 16
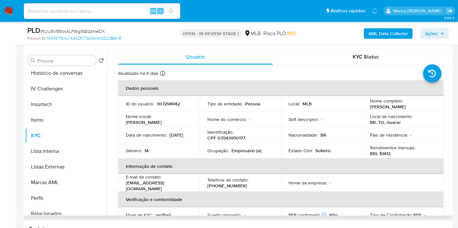
drag, startPoint x: 422, startPoint y: 126, endPoint x: 425, endPoint y: 138, distance: 11.8
click at [425, 138] on td "País de residência : -" at bounding box center [402, 135] width 81 height 16
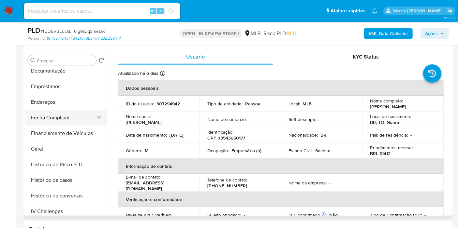
scroll to position [72, 0]
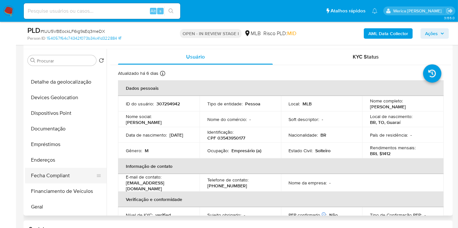
click at [60, 168] on button "Fecha Compliant" at bounding box center [63, 176] width 76 height 16
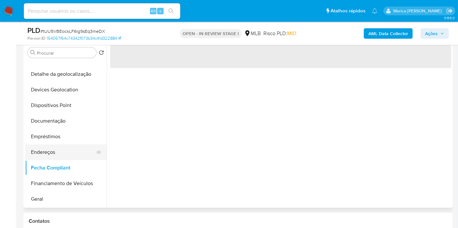
click at [55, 148] on button "Endereços" at bounding box center [63, 153] width 76 height 16
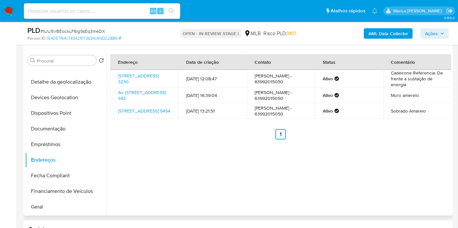
click at [439, 178] on div "Endereço Data de criação Contato Status Comentário Avenida Tocantins 3230, Guar…" at bounding box center [279, 132] width 344 height 167
click at [79, 82] on button "Detalhe da geolocalização" at bounding box center [63, 82] width 76 height 16
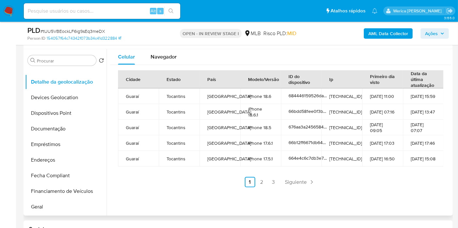
click at [365, 110] on td "15-08-2024 07:16" at bounding box center [382, 112] width 41 height 16
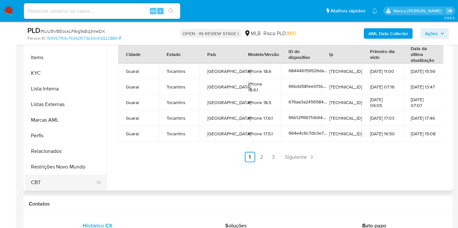
scroll to position [559, 0]
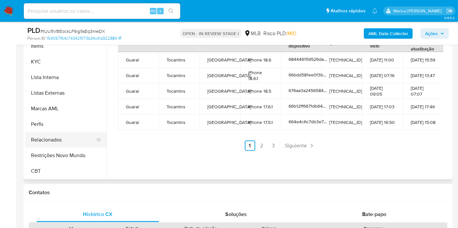
click at [59, 142] on button "Relacionados" at bounding box center [63, 140] width 76 height 16
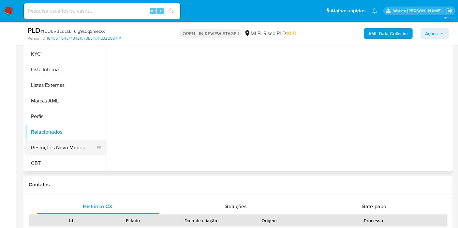
click at [61, 146] on button "Restrições Novo Mundo" at bounding box center [63, 148] width 76 height 16
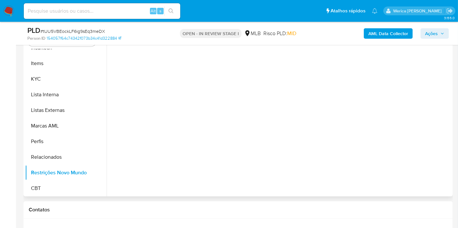
scroll to position [523, 0]
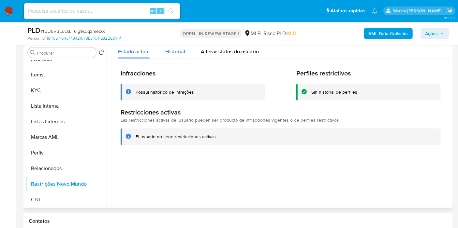
click at [171, 53] on span "Historial" at bounding box center [175, 51] width 20 height 7
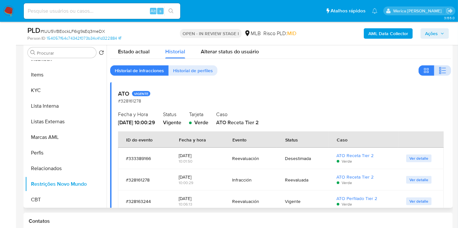
click at [446, 66] on button "button" at bounding box center [442, 70] width 17 height 10
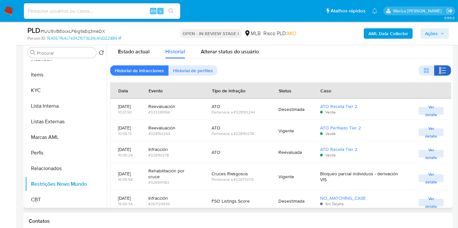
click at [439, 71] on icon "button" at bounding box center [442, 71] width 8 height 8
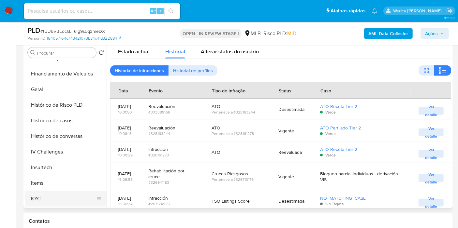
scroll to position [73, 0]
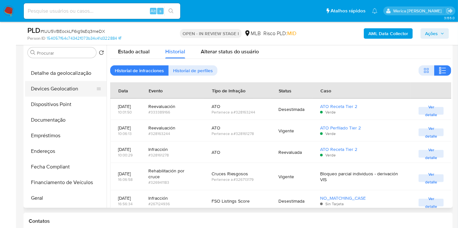
click at [47, 93] on button "Devices Geolocation" at bounding box center [63, 89] width 76 height 16
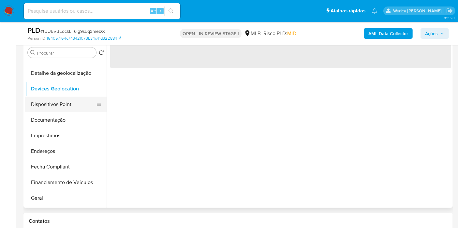
click at [54, 100] on button "Dispositivos Point" at bounding box center [63, 105] width 76 height 16
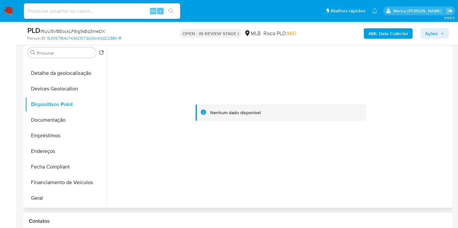
click at [392, 113] on div at bounding box center [280, 112] width 341 height 143
click at [53, 123] on button "Documentação" at bounding box center [63, 120] width 76 height 16
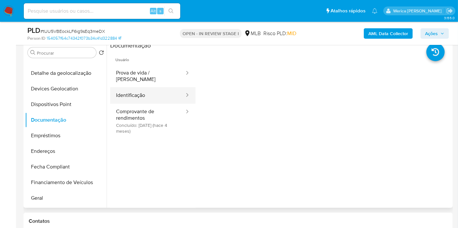
click at [134, 87] on button "Identificação" at bounding box center [147, 95] width 75 height 17
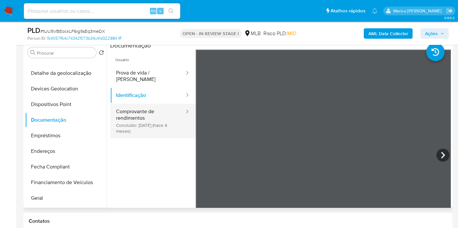
click at [148, 115] on button "Comprovante de rendimentos Concluído: 16/04/2025 (hace 4 meses)" at bounding box center [147, 121] width 75 height 35
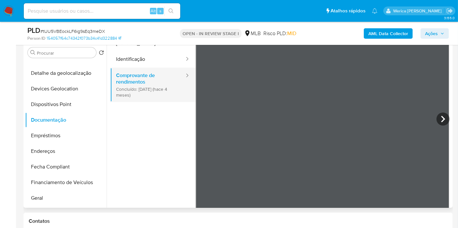
scroll to position [0, 0]
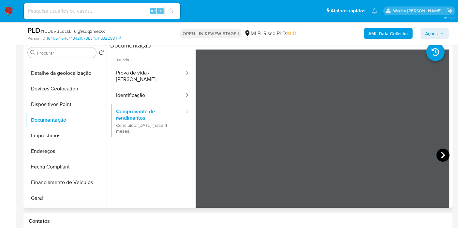
click at [445, 154] on icon at bounding box center [442, 155] width 13 height 13
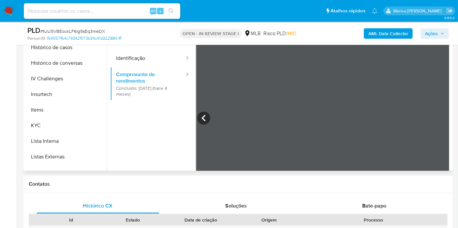
scroll to position [291, 0]
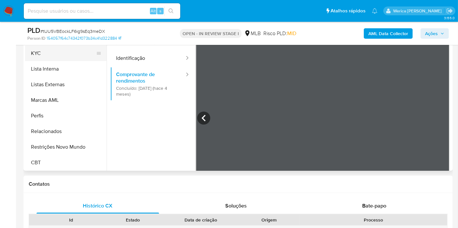
click at [42, 49] on button "KYC" at bounding box center [63, 54] width 76 height 16
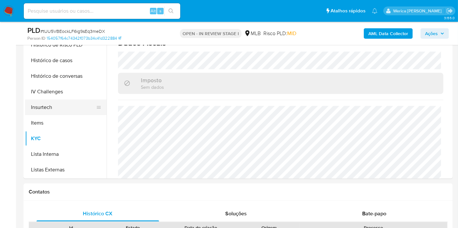
scroll to position [182, 0]
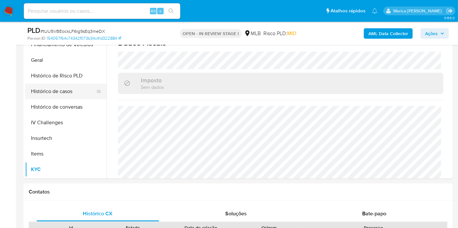
click at [47, 89] on button "Histórico de casos" at bounding box center [63, 92] width 76 height 16
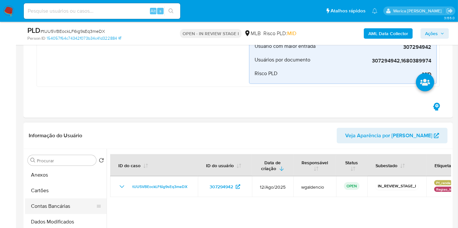
scroll to position [0, 0]
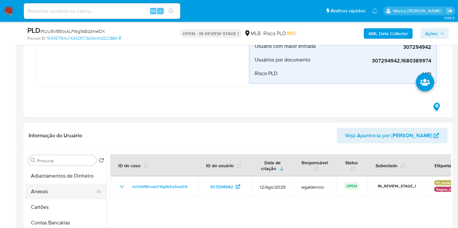
click at [46, 187] on button "Anexos" at bounding box center [63, 192] width 76 height 16
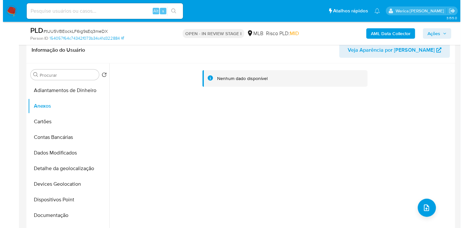
scroll to position [524, 0]
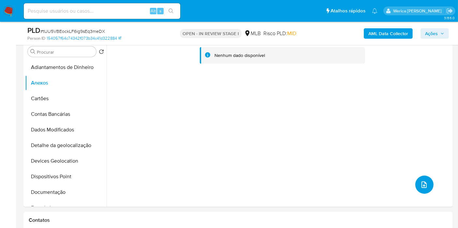
click at [424, 192] on button "upload-file" at bounding box center [424, 185] width 18 height 18
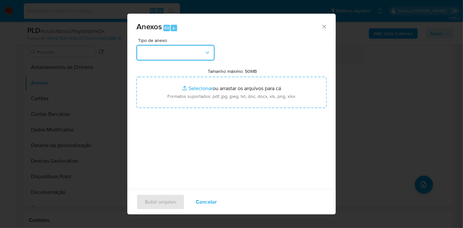
click at [177, 57] on button "button" at bounding box center [175, 53] width 78 height 16
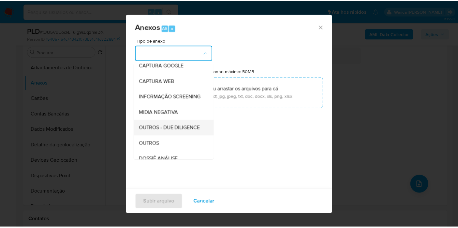
scroll to position [72, 0]
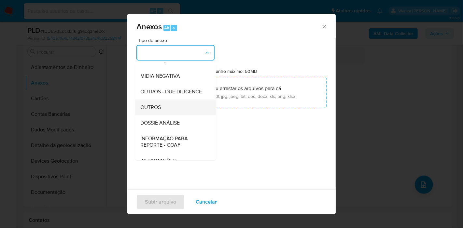
click at [142, 115] on div "OUTROS" at bounding box center [173, 108] width 66 height 16
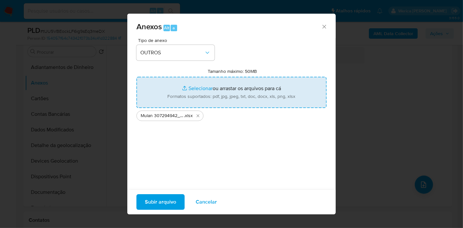
type input "C:\fakepath\SAR - XXXX - CPF 03543950177 - LUCAS DE SOUZA ALENCAR.pdf"
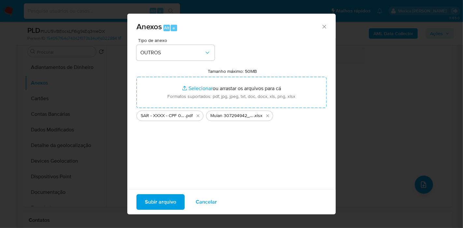
click at [152, 203] on span "Subir arquivo" at bounding box center [160, 202] width 31 height 14
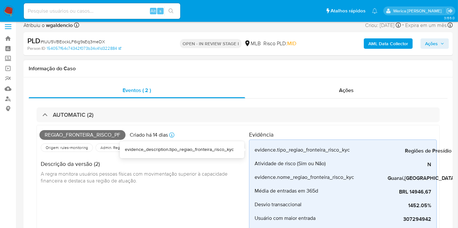
scroll to position [0, 0]
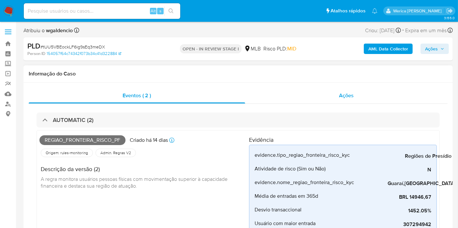
click at [343, 94] on span "Ações" at bounding box center [346, 95] width 15 height 7
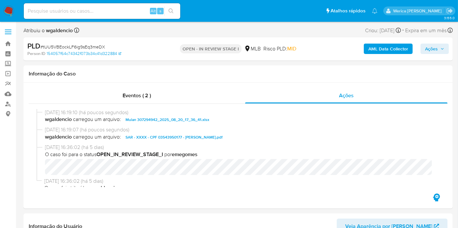
click at [431, 41] on div "PLD # tUU5VBEockLF6ig9sEq3meDX Person ID 154057f64c74342f073b34c41d322884 OPEN …" at bounding box center [237, 48] width 429 height 23
click at [436, 48] on span "Ações" at bounding box center [431, 49] width 13 height 10
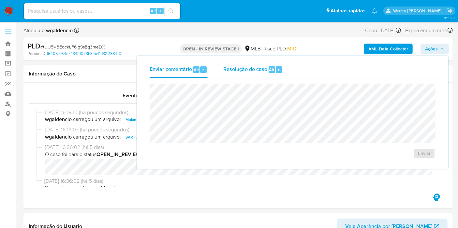
click at [264, 76] on div "Resolução do caso Alt r" at bounding box center [253, 69] width 60 height 17
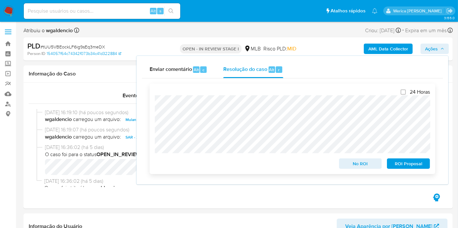
click at [399, 162] on span "ROI Proposal" at bounding box center [408, 163] width 34 height 9
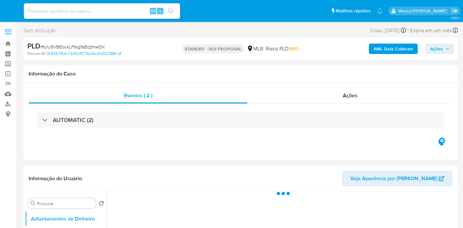
select select "10"
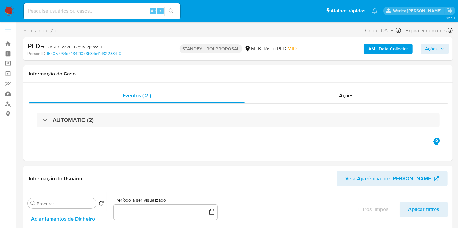
scroll to position [200, 0]
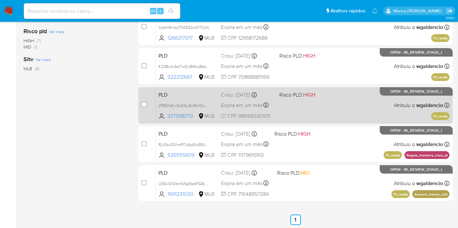
scroll to position [207, 0]
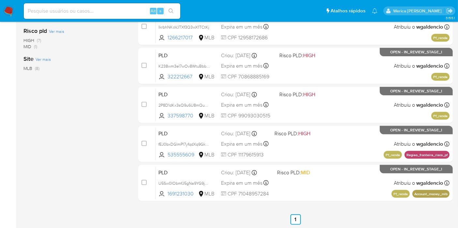
click at [352, 203] on div "select-all-cases-checkbox Asignarme a mí Remover seleção Agrupar por documento …" at bounding box center [295, 35] width 314 height 337
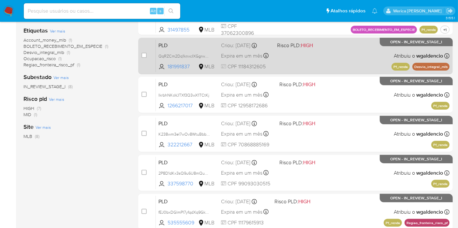
scroll to position [98, 0]
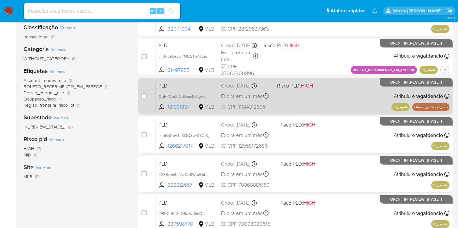
click at [359, 98] on div "PLD QqRZCm2Dq1knxcIXGgrw0BLA 181991837 MLB Risco PLD: HIGH Criou: [DATE] Criou:…" at bounding box center [302, 96] width 293 height 33
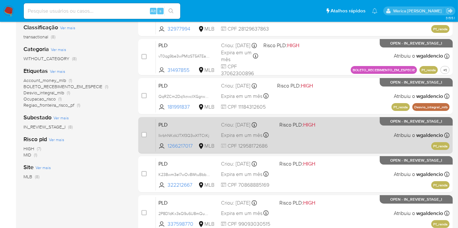
click at [339, 138] on div "PLD IkrbhNKoVJTXf3Q3wX1TCtKj 1266217017 MLB Risco PLD: HIGH Criou: [DATE] Criou…" at bounding box center [302, 135] width 293 height 33
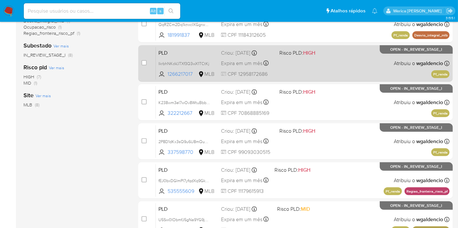
scroll to position [171, 0]
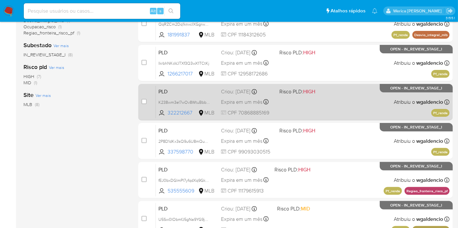
click at [323, 118] on div "PLD K238wm3eI7wOv8WtuBbbgwLi 322212667 MLB Risco PLD: HIGH Criou: [DATE] Criou:…" at bounding box center [302, 102] width 293 height 33
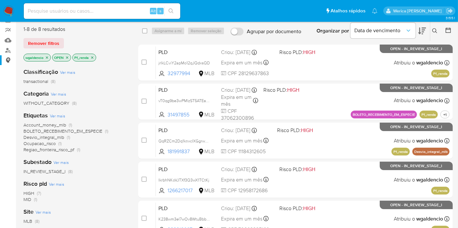
scroll to position [26, 0]
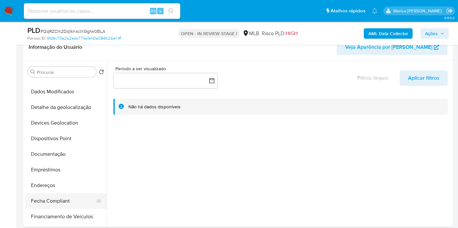
scroll to position [108, 0]
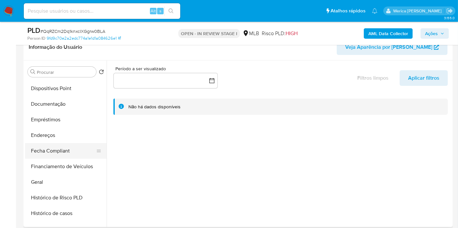
select select "10"
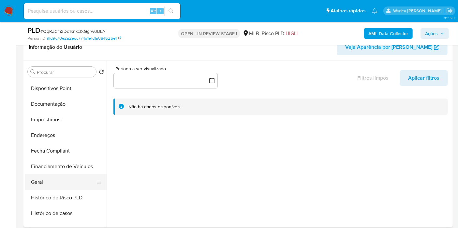
click at [67, 188] on button "Geral" at bounding box center [63, 183] width 76 height 16
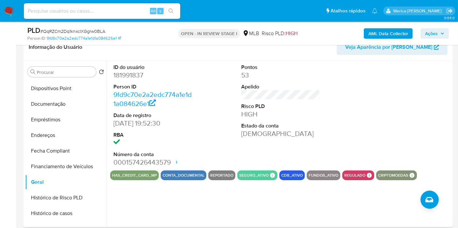
click at [379, 108] on div at bounding box center [408, 116] width 85 height 110
click at [131, 74] on dd "181991837" at bounding box center [152, 75] width 79 height 9
copy dd "181991837"
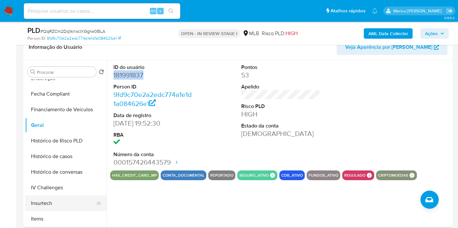
scroll to position [217, 0]
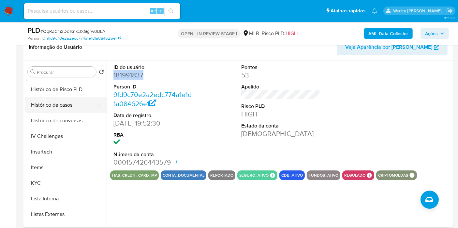
click at [59, 105] on button "Histórico de casos" at bounding box center [63, 105] width 76 height 16
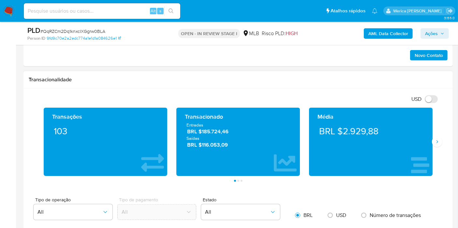
scroll to position [408, 0]
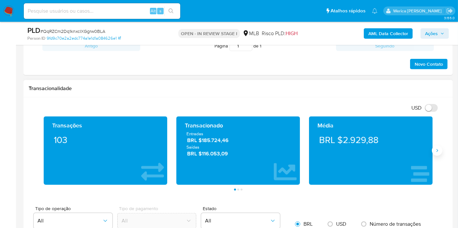
click at [435, 148] on icon "Siguiente" at bounding box center [436, 150] width 5 height 5
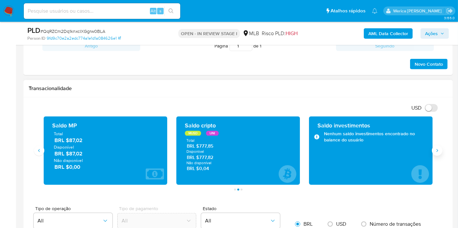
click at [435, 148] on icon "Siguiente" at bounding box center [436, 150] width 5 height 5
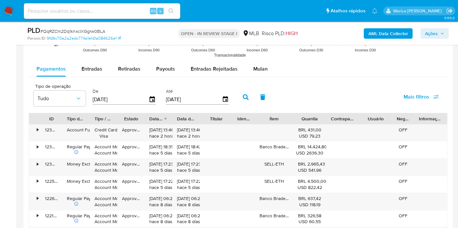
scroll to position [698, 0]
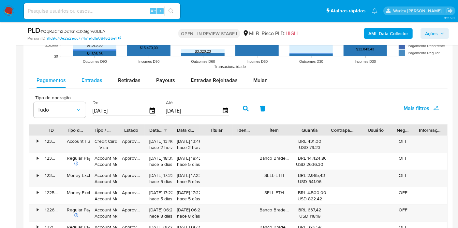
click at [97, 79] on span "Entradas" at bounding box center [91, 80] width 21 height 7
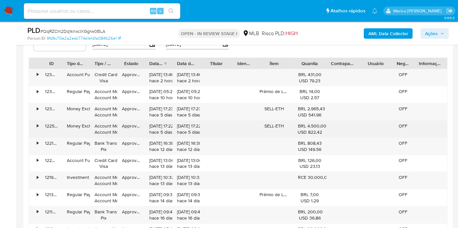
scroll to position [807, 0]
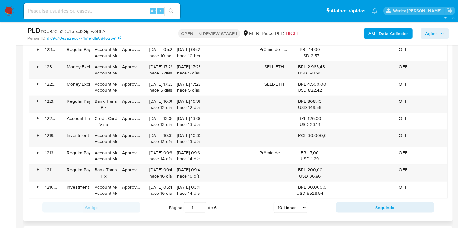
click at [287, 211] on div "Página 1 de 6 5 Linhas 10 Linhas 20 Linhas 25 Linhas 50 Linhas 100 Linhas" at bounding box center [238, 207] width 196 height 13
click at [287, 209] on select "5 Linhas 10 Linhas 20 Linhas 25 Linhas 50 Linhas 100 Linhas" at bounding box center [291, 207] width 34 height 11
click at [286, 202] on select "5 Linhas 10 Linhas 20 Linhas 25 Linhas 50 Linhas 100 Linhas" at bounding box center [291, 207] width 34 height 11
click at [291, 205] on select "5 Linhas 10 Linhas 20 Linhas 25 Linhas 50 Linhas 100 Linhas" at bounding box center [291, 207] width 34 height 11
select select "100"
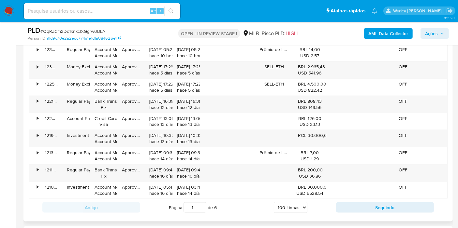
click at [274, 202] on select "5 Linhas 10 Linhas 20 Linhas 25 Linhas 50 Linhas 100 Linhas" at bounding box center [291, 207] width 34 height 11
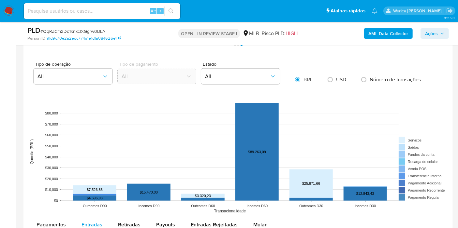
scroll to position [698, 0]
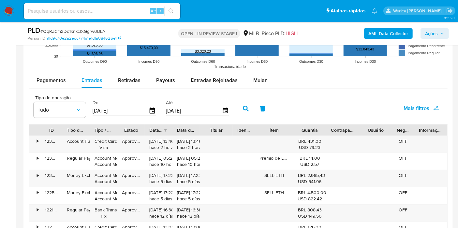
drag, startPoint x: 318, startPoint y: 132, endPoint x: 323, endPoint y: 132, distance: 4.9
click at [323, 132] on div "Quantia" at bounding box center [309, 130] width 33 height 11
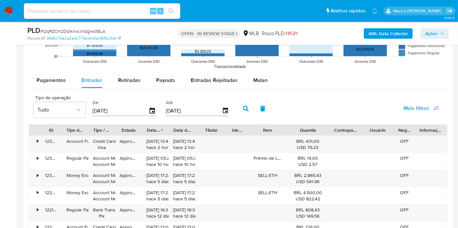
drag, startPoint x: 323, startPoint y: 132, endPoint x: 333, endPoint y: 131, distance: 10.1
click at [333, 131] on div at bounding box center [329, 130] width 12 height 11
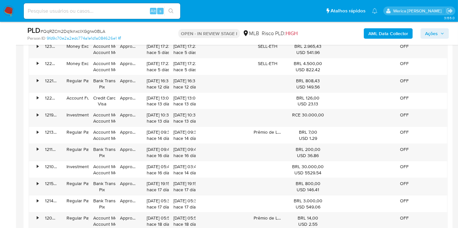
scroll to position [697, 0]
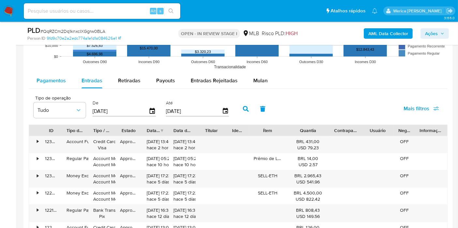
click at [67, 79] on button "Pagamentos" at bounding box center [51, 81] width 45 height 16
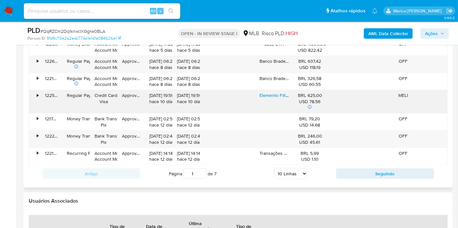
scroll to position [879, 0]
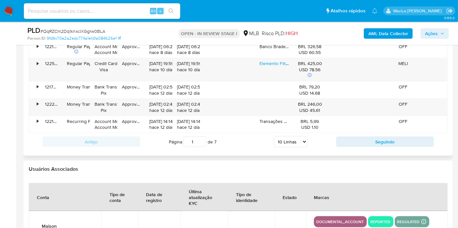
click at [300, 136] on select "5 Linhas 10 Linhas 20 Linhas 25 Linhas 50 Linhas 100 Linhas" at bounding box center [291, 141] width 34 height 11
select select "100"
click at [274, 136] on select "5 Linhas 10 Linhas 20 Linhas 25 Linhas 50 Linhas 100 Linhas" at bounding box center [291, 141] width 34 height 11
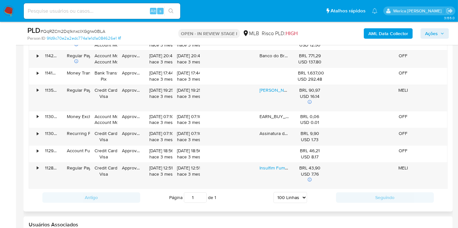
scroll to position [1856, 0]
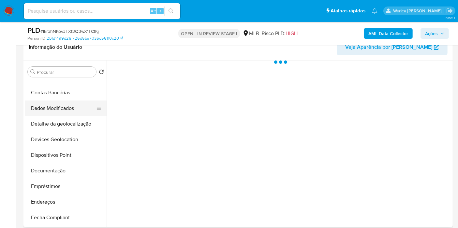
scroll to position [108, 0]
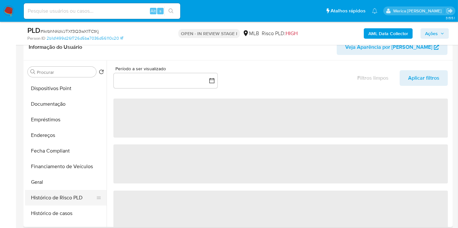
click at [41, 195] on button "Histórico de Risco PLD" at bounding box center [63, 198] width 76 height 16
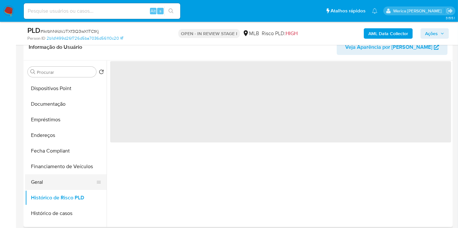
select select "10"
click at [35, 181] on button "Geral" at bounding box center [63, 183] width 76 height 16
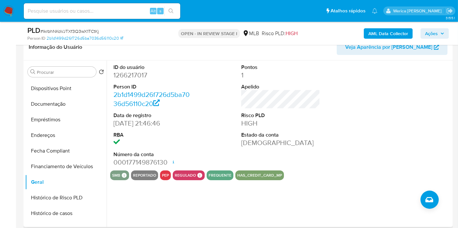
click at [378, 75] on div at bounding box center [408, 116] width 85 height 110
click at [124, 77] on dd "1266217017" at bounding box center [152, 75] width 79 height 9
copy dd "1266217017"
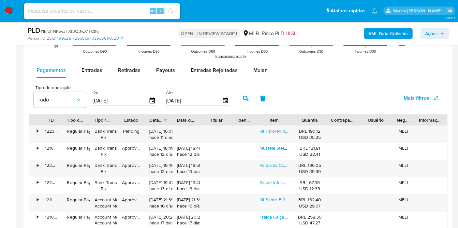
scroll to position [651, 0]
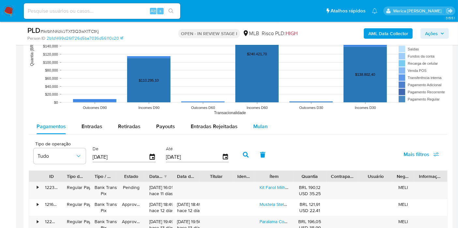
click at [246, 129] on button "Mulan" at bounding box center [260, 127] width 30 height 16
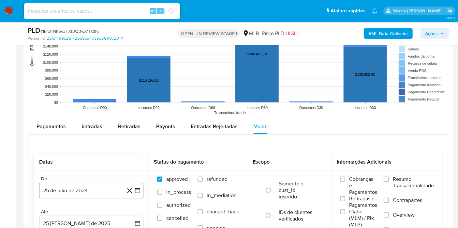
click at [74, 194] on button "25 de julio de 2024" at bounding box center [91, 191] width 104 height 16
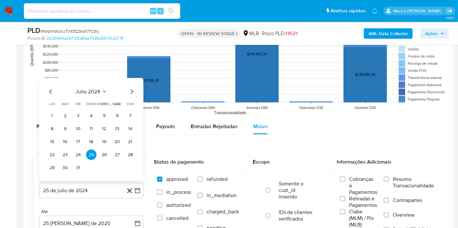
click at [89, 93] on span "julio 2024" at bounding box center [88, 92] width 24 height 7
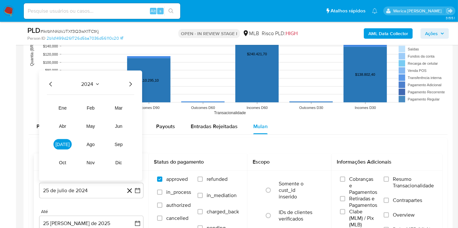
click at [130, 84] on icon "Año siguiente" at bounding box center [130, 84] width 8 height 8
click at [61, 146] on span "[DATE]" at bounding box center [62, 144] width 14 height 5
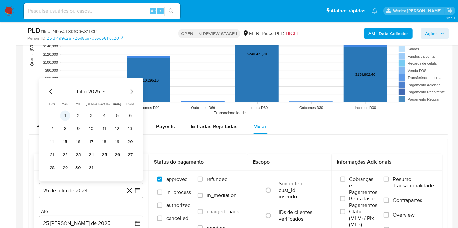
click at [68, 115] on button "1" at bounding box center [65, 116] width 10 height 10
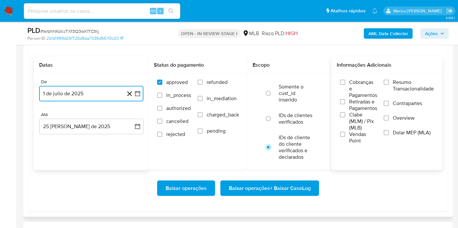
scroll to position [760, 0]
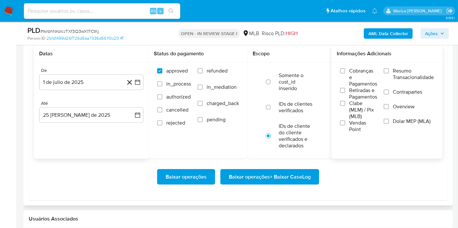
click at [360, 79] on span "Cobranças e Pagamentos" at bounding box center [363, 78] width 28 height 20
click at [345, 74] on input "Cobranças e Pagamentos" at bounding box center [342, 70] width 5 height 5
click at [362, 90] on span "Retiradas e Pagamentos" at bounding box center [363, 93] width 28 height 13
click at [345, 90] on input "Retiradas e Pagamentos" at bounding box center [342, 90] width 5 height 5
click at [362, 107] on span "Clabe (MLM) / Pix (MLB)" at bounding box center [363, 110] width 28 height 20
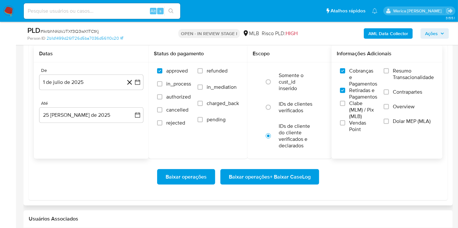
click at [345, 106] on input "Clabe (MLM) / Pix (MLB)" at bounding box center [342, 103] width 5 height 5
click at [361, 122] on span "Vendas Point" at bounding box center [363, 126] width 28 height 13
click at [345, 122] on input "Vendas Point" at bounding box center [342, 123] width 5 height 5
click at [403, 121] on span "Dolar MEP (MLA)" at bounding box center [412, 121] width 38 height 7
click at [389, 121] on input "Dolar MEP (MLA)" at bounding box center [385, 121] width 5 height 5
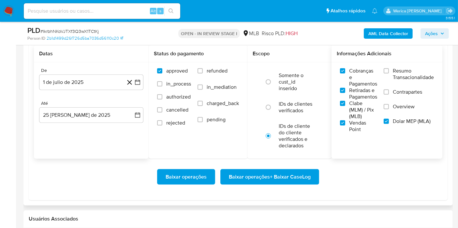
click at [398, 105] on span "Overview" at bounding box center [404, 107] width 22 height 7
click at [389, 105] on input "Overview" at bounding box center [385, 106] width 5 height 5
click at [396, 95] on label "Contrapartes" at bounding box center [408, 96] width 50 height 15
click at [389, 95] on input "Contrapartes" at bounding box center [385, 92] width 5 height 5
click at [394, 76] on span "Resumo Transacionalidade" at bounding box center [413, 74] width 41 height 13
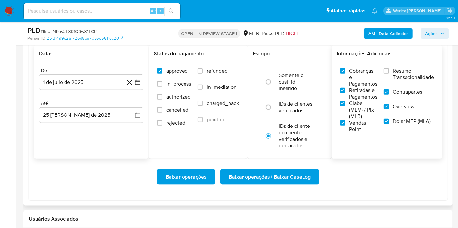
click at [389, 74] on input "Resumo Transacionalidade" at bounding box center [385, 70] width 5 height 5
click at [314, 173] on button "Baixar operações + Baixar CaseLog" at bounding box center [269, 177] width 99 height 16
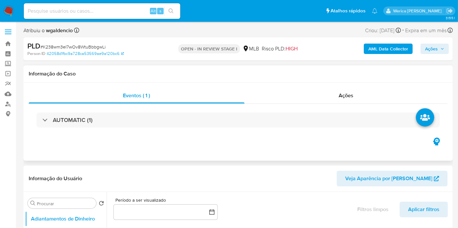
select select "10"
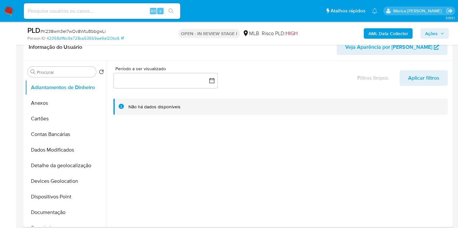
scroll to position [145, 0]
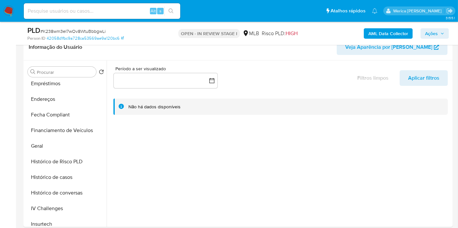
drag, startPoint x: 32, startPoint y: 150, endPoint x: 29, endPoint y: 152, distance: 3.6
click at [29, 152] on button "Geral" at bounding box center [63, 146] width 76 height 16
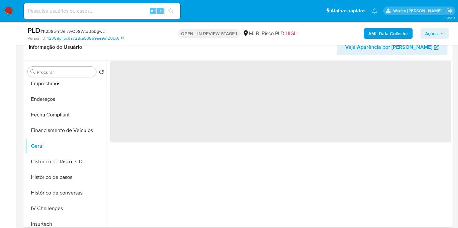
click at [160, 88] on span "‌" at bounding box center [280, 101] width 341 height 81
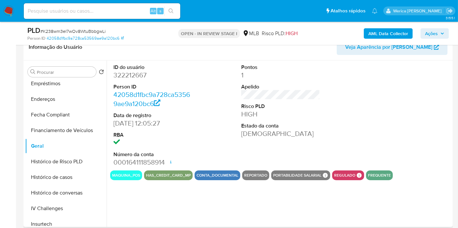
click at [147, 72] on dd "322212667" at bounding box center [152, 75] width 79 height 9
click at [123, 79] on dl "ID do usuário 322212667 Person ID 42058d1fbc9a728ca53569ae9a120bc6 Data de regi…" at bounding box center [152, 116] width 79 height 104
copy dt "Person"
click at [125, 71] on dd "322212667" at bounding box center [152, 75] width 79 height 9
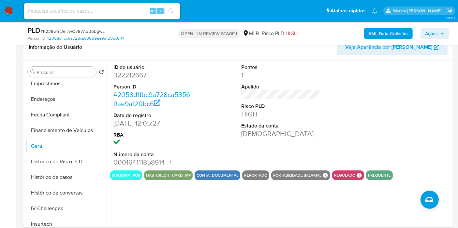
click at [125, 71] on dd "322212667" at bounding box center [152, 75] width 79 height 9
click at [127, 72] on dd "322212667" at bounding box center [152, 75] width 79 height 9
copy dd "322212667"
click at [74, 182] on button "Histórico de casos" at bounding box center [63, 178] width 76 height 16
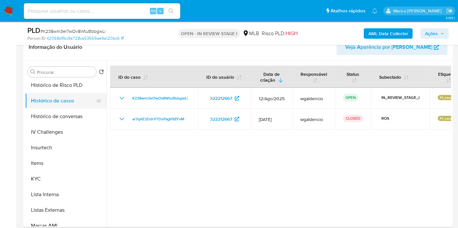
scroll to position [253, 0]
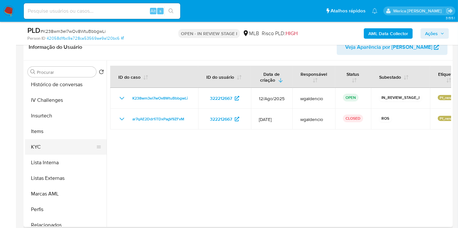
click at [50, 150] on button "KYC" at bounding box center [63, 147] width 76 height 16
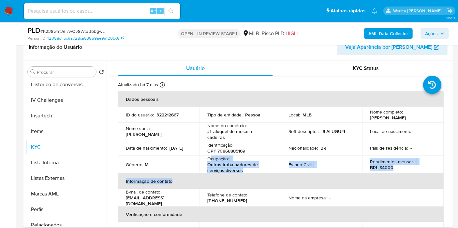
drag, startPoint x: 226, startPoint y: 166, endPoint x: 250, endPoint y: 174, distance: 25.4
click at [250, 174] on table "Dados pessoais ID do usuário : 322212667 Tipo de entidade : Pessoa Local : MLB …" at bounding box center [280, 188] width 325 height 193
copy table "cupação : Outros trabalhadores de serviços diversos Estado Civil : - Rendimento…"
click at [232, 162] on p "Outros trabalhadores de serviços diversos" at bounding box center [238, 168] width 63 height 12
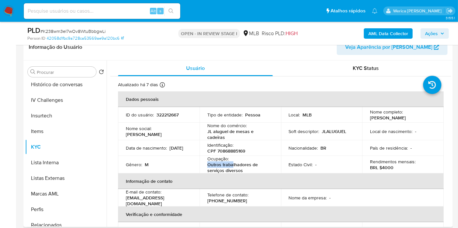
drag, startPoint x: 207, startPoint y: 163, endPoint x: 232, endPoint y: 168, distance: 25.3
click at [232, 168] on p "Outros trabalhadores de serviços diversos" at bounding box center [238, 168] width 63 height 12
drag, startPoint x: 241, startPoint y: 172, endPoint x: 207, endPoint y: 159, distance: 36.4
click at [207, 159] on div "Ocupação : Outros trabalhadores de serviços diversos" at bounding box center [240, 165] width 66 height 18
copy div "Ocupação : Outros trabalhadores de serviços diversos"
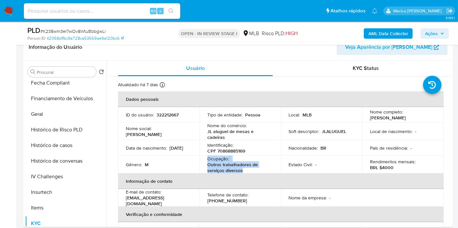
scroll to position [108, 0]
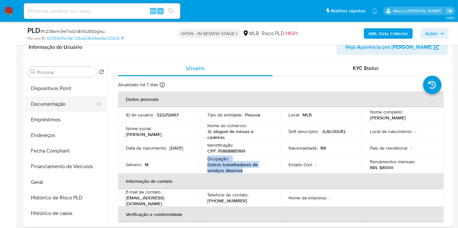
click at [39, 104] on button "Documentação" at bounding box center [63, 104] width 76 height 16
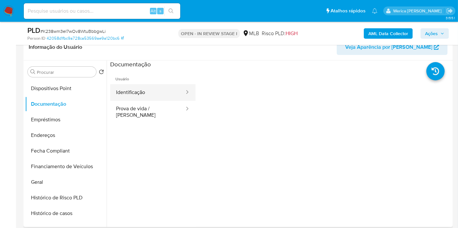
click at [135, 96] on button "Identificação" at bounding box center [147, 92] width 75 height 17
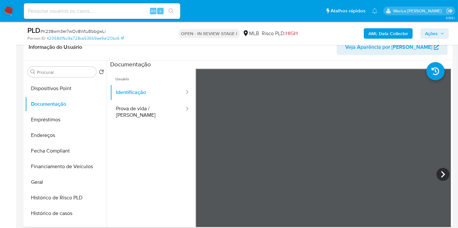
click at [162, 129] on ul "Usuário Identificação Prova de vida / Selfie" at bounding box center [152, 163] width 85 height 188
click at [165, 128] on ul "Usuário Identificação Prova de vida / Selfie" at bounding box center [152, 163] width 85 height 188
click at [166, 123] on ul "Usuário Identificação Prova de vida / Selfie" at bounding box center [152, 163] width 85 height 188
click at [140, 111] on button "Prova de vida / [PERSON_NAME]" at bounding box center [147, 112] width 75 height 22
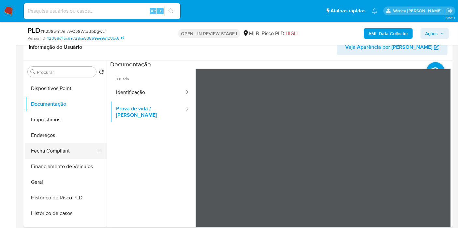
scroll to position [253, 0]
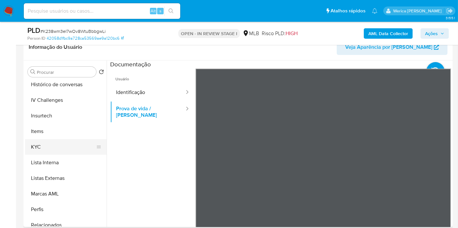
click at [52, 148] on button "KYC" at bounding box center [63, 147] width 76 height 16
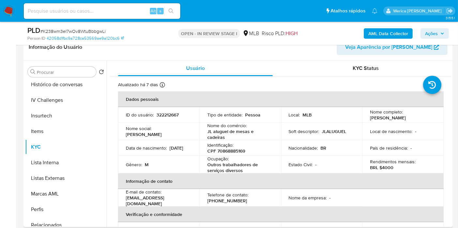
click at [351, 181] on th "Informação de contato" at bounding box center [280, 182] width 325 height 16
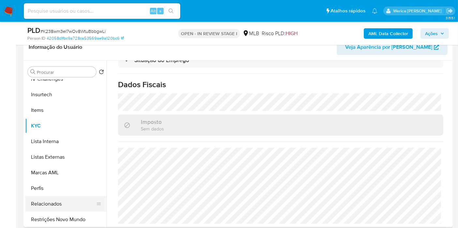
scroll to position [291, 0]
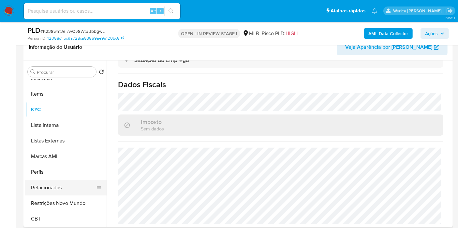
drag, startPoint x: 82, startPoint y: 205, endPoint x: 96, endPoint y: 190, distance: 20.5
click at [81, 205] on button "Restrições Novo Mundo" at bounding box center [65, 204] width 81 height 16
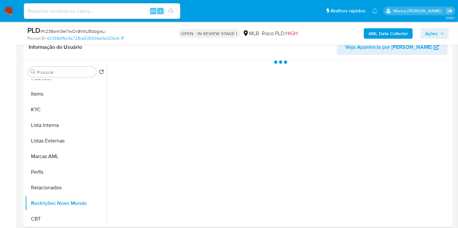
click at [163, 77] on div at bounding box center [279, 144] width 344 height 167
click at [162, 73] on div at bounding box center [279, 144] width 344 height 167
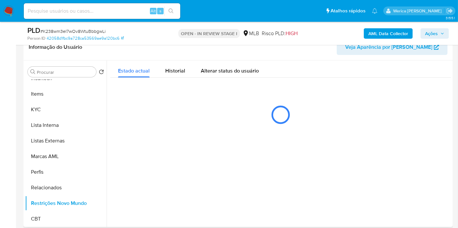
click at [169, 78] on div "Estado actual Historial Alterar status do usuário" at bounding box center [280, 96] width 341 height 71
click at [182, 67] on span "Historial" at bounding box center [175, 70] width 20 height 7
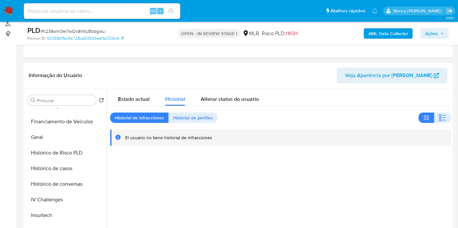
scroll to position [110, 0]
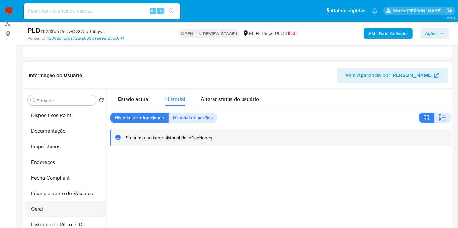
click at [59, 212] on button "Geral" at bounding box center [63, 210] width 76 height 16
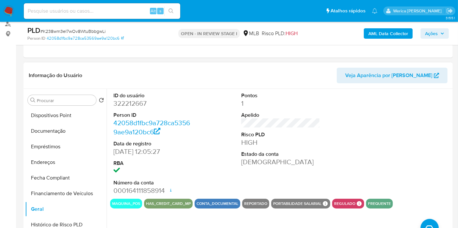
click at [394, 137] on div at bounding box center [408, 144] width 85 height 110
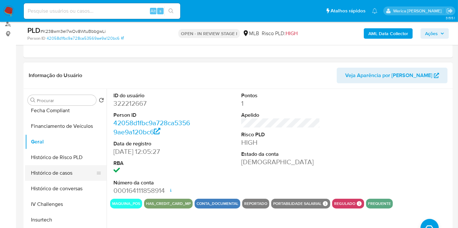
scroll to position [218, 0]
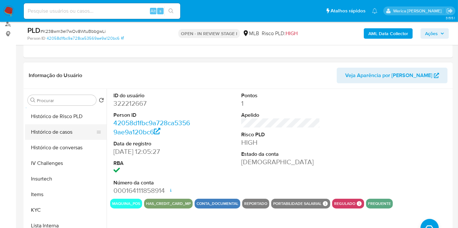
click at [70, 132] on button "Histórico de casos" at bounding box center [63, 132] width 76 height 16
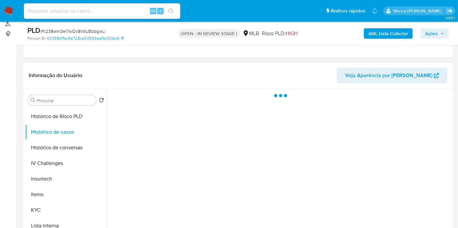
click at [159, 145] on div at bounding box center [279, 172] width 344 height 167
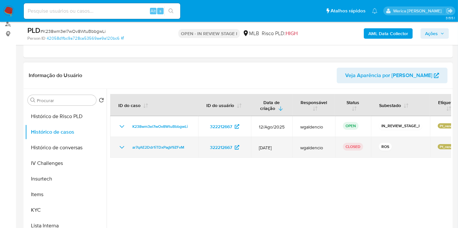
click at [163, 154] on td "ar7qAE2Ddr1iTDxPagV9ZFvM" at bounding box center [154, 147] width 88 height 21
click at [163, 142] on td "ar7qAE2Ddr1iTDxPagV9ZFvM" at bounding box center [154, 147] width 88 height 21
click at [169, 148] on span "ar7qAE2Ddr1iTDxPagV9ZFvM" at bounding box center [158, 148] width 52 height 8
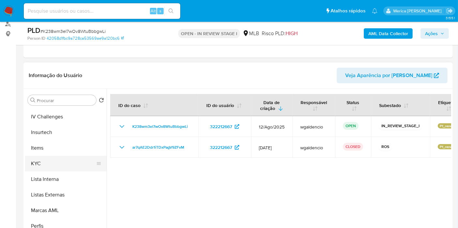
scroll to position [291, 0]
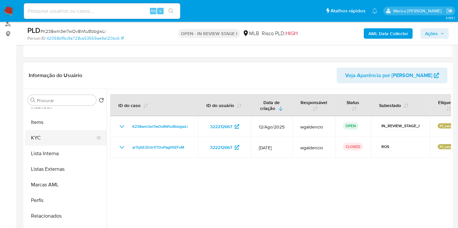
click at [67, 135] on button "KYC" at bounding box center [63, 138] width 76 height 16
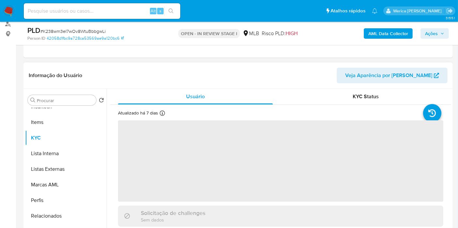
scroll to position [116, 0]
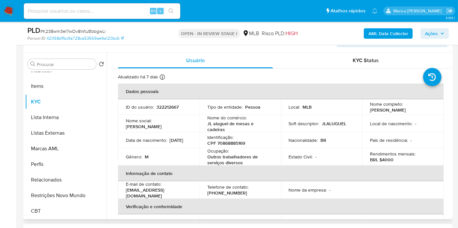
click at [406, 146] on td "País de residência : -" at bounding box center [402, 141] width 81 height 16
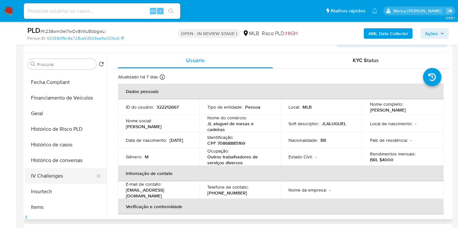
scroll to position [146, 0]
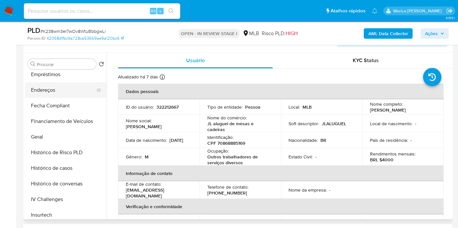
click at [43, 87] on button "Endereços" at bounding box center [63, 90] width 76 height 16
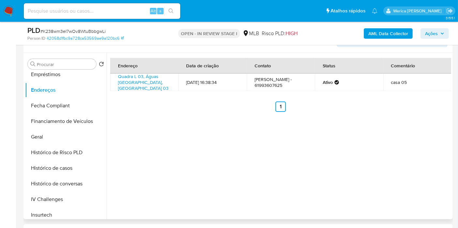
click at [403, 131] on div "Endereço Data de criação Contato Status Comentário Quadra L 03, Águas Lindas De…" at bounding box center [279, 136] width 344 height 167
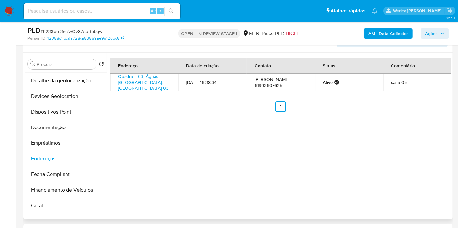
scroll to position [1, 0]
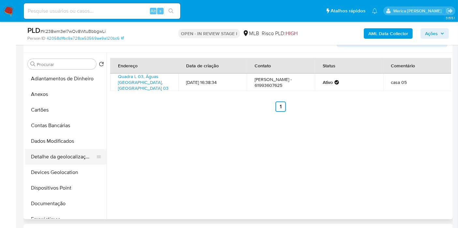
click at [77, 161] on button "Detalhe da geolocalização" at bounding box center [63, 157] width 76 height 16
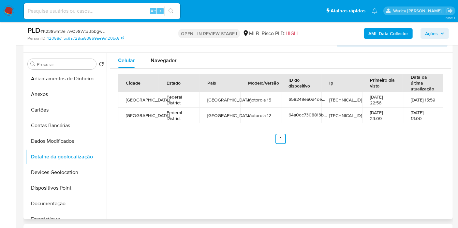
click at [424, 162] on div "Celular Navegador Cidade Estado País Modelo/Versão ID do dispositivo Ip Primeir…" at bounding box center [279, 136] width 344 height 167
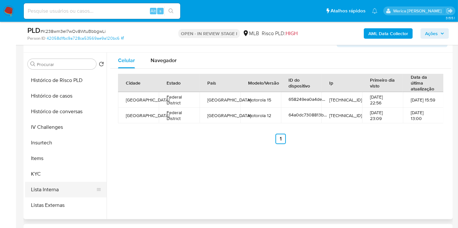
scroll to position [291, 0]
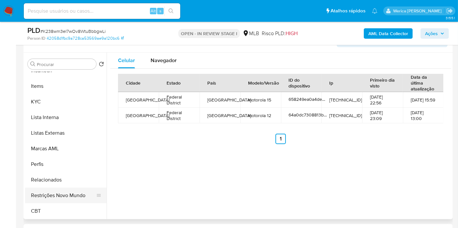
click at [66, 199] on button "Restrições Novo Mundo" at bounding box center [63, 196] width 76 height 16
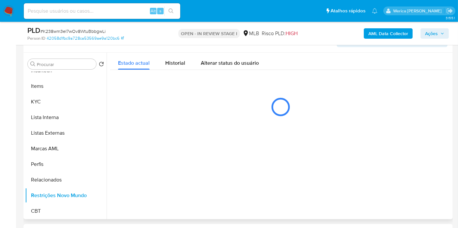
click at [159, 129] on div at bounding box center [279, 136] width 344 height 167
click at [169, 64] on span "Historial" at bounding box center [175, 62] width 20 height 7
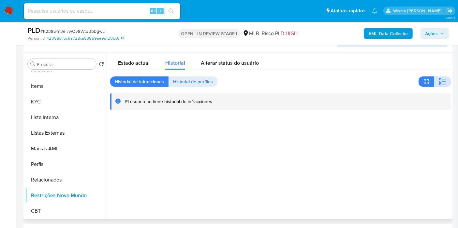
click at [438, 81] on icon "button" at bounding box center [442, 82] width 8 height 8
drag, startPoint x: 375, startPoint y: 184, endPoint x: 370, endPoint y: 146, distance: 38.1
click at [377, 186] on div at bounding box center [279, 136] width 344 height 167
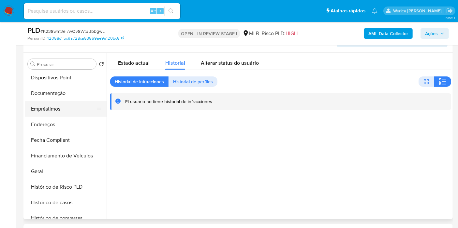
scroll to position [73, 0]
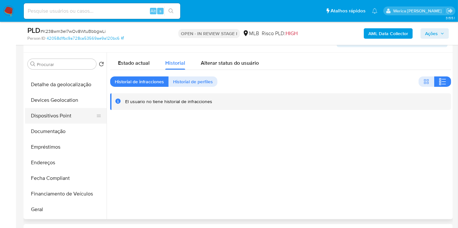
click at [56, 117] on button "Dispositivos Point" at bounding box center [63, 116] width 76 height 16
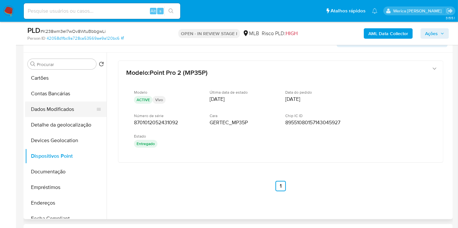
scroll to position [0, 0]
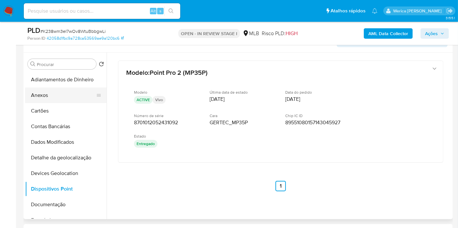
click at [55, 95] on button "Anexos" at bounding box center [63, 96] width 76 height 16
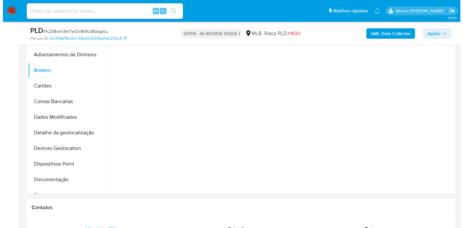
scroll to position [152, 0]
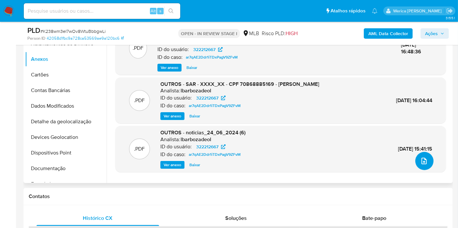
click at [427, 165] on button "upload-file" at bounding box center [424, 161] width 18 height 18
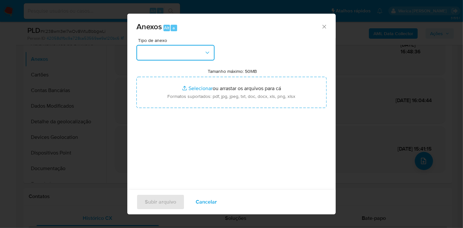
click at [176, 50] on button "button" at bounding box center [175, 53] width 78 height 16
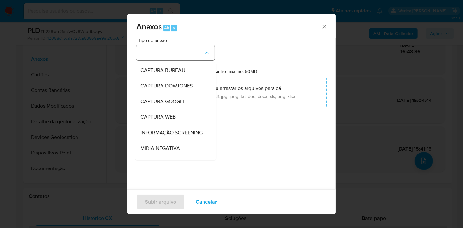
scroll to position [72, 0]
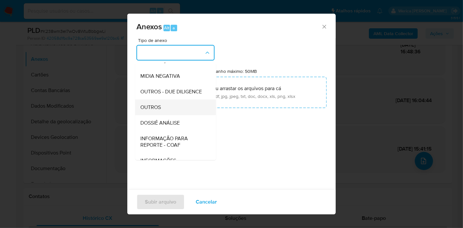
click at [160, 114] on div "OUTROS" at bounding box center [173, 108] width 66 height 16
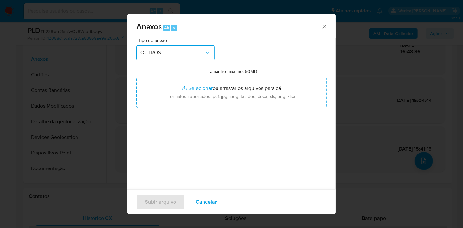
click at [196, 53] on span "OUTROS" at bounding box center [172, 53] width 64 height 7
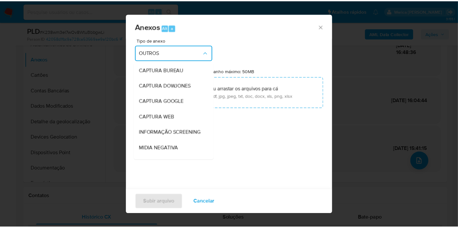
scroll to position [81, 0]
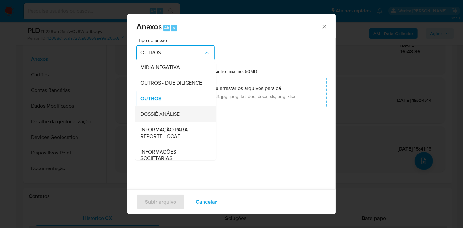
click at [185, 122] on div "DOSSIÊ ANÁLISE" at bounding box center [173, 115] width 66 height 16
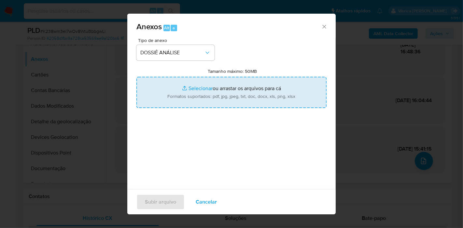
click at [244, 96] on input "Tamanho máximo: 50MB Selecionar arquivos" at bounding box center [231, 92] width 190 height 31
type input "C:\fakepath\2 ° SAR - XXXX - CPF 70868885169 - JONNY LOPES ROCHA.pdf"
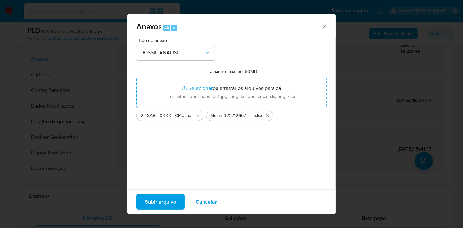
click at [146, 201] on span "Subir arquivo" at bounding box center [160, 202] width 31 height 14
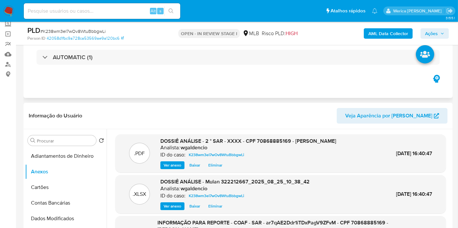
scroll to position [0, 0]
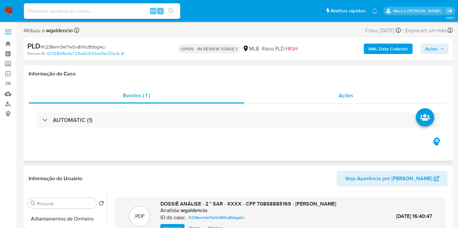
click at [343, 96] on span "Ações" at bounding box center [345, 95] width 15 height 7
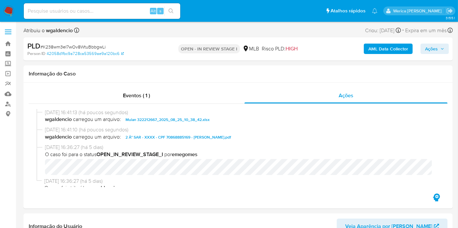
click at [436, 60] on div "PLD # K238wm3eI7wOv8WtuBbbgwLi Person ID 42058d1fbc9a728ca53569ae9a120bc6 OPEN …" at bounding box center [237, 48] width 429 height 23
click at [438, 57] on div "PLD # K238wm3eI7wOv8WtuBbbgwLi Person ID 42058d1fbc9a728ca53569ae9a120bc6 OPEN …" at bounding box center [237, 48] width 429 height 23
click at [445, 51] on button "Ações" at bounding box center [434, 49] width 28 height 10
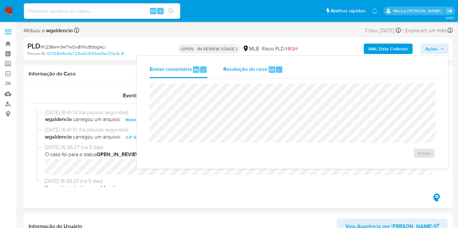
click at [250, 61] on div "Resolução do caso Alt r" at bounding box center [253, 69] width 60 height 17
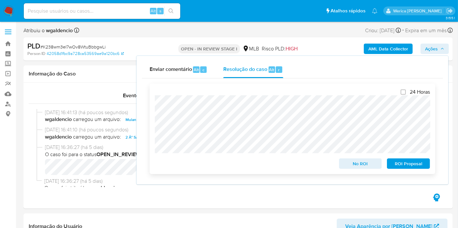
click at [404, 163] on span "ROI Proposal" at bounding box center [408, 163] width 34 height 9
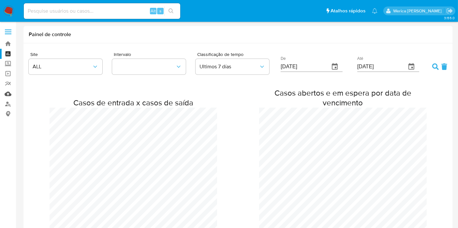
click at [7, 97] on link "Mulan" at bounding box center [39, 94] width 78 height 10
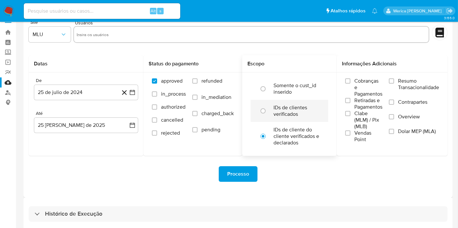
scroll to position [18, 0]
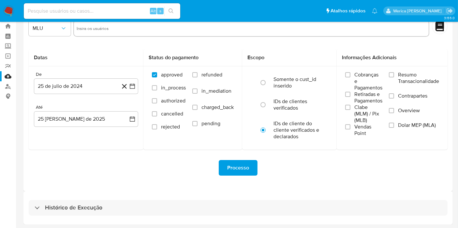
click at [266, 220] on div "Histórico de Execução" at bounding box center [237, 208] width 429 height 33
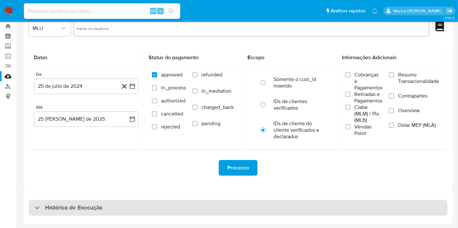
click at [263, 213] on div "Histórico de Execução" at bounding box center [238, 208] width 419 height 16
select select "10"
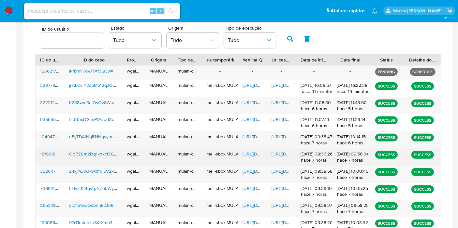
scroll to position [260, 0]
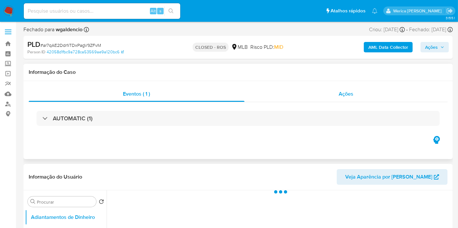
click at [352, 95] on span "Ações" at bounding box center [345, 93] width 15 height 7
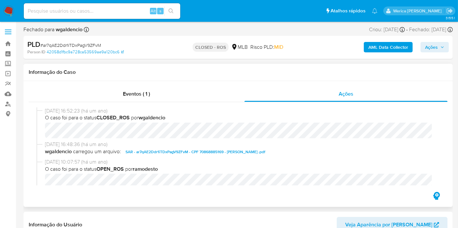
select select "10"
drag, startPoint x: 42, startPoint y: 109, endPoint x: 70, endPoint y: 113, distance: 27.9
click at [70, 113] on div "[DATE] 16:52:23 (há um ano) O caso foi para o status CLOSED_ROS por wgaldencio" at bounding box center [237, 124] width 403 height 34
copy div "26/06/202"
drag, startPoint x: 71, startPoint y: 113, endPoint x: 42, endPoint y: 109, distance: 29.2
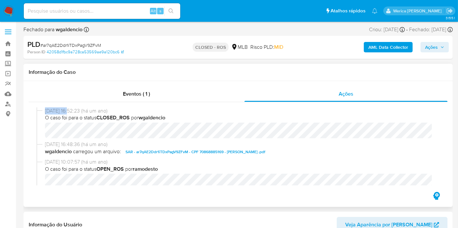
click at [42, 109] on div "[DATE] 16:52:23 (há um ano) O caso foi para o status CLOSED_ROS por wgaldencio" at bounding box center [237, 124] width 403 height 34
copy div "[DATE]"
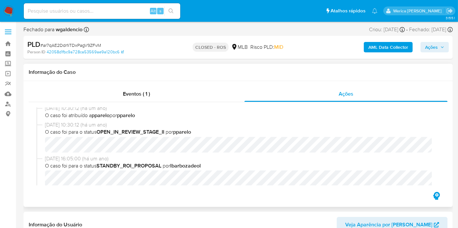
scroll to position [434, 0]
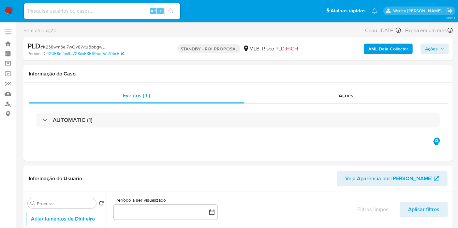
select select "10"
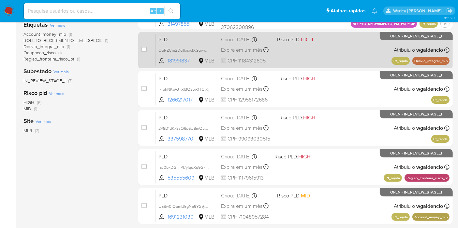
scroll to position [168, 0]
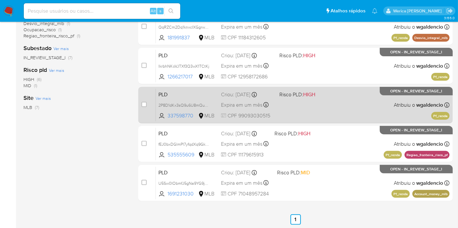
click at [342, 103] on div "PLD 2P8D1dKx3sQ9u6U8mQuB7VhM 337598770 MLB Risco PLD: HIGH Criou: [DATE] Criou:…" at bounding box center [302, 105] width 293 height 33
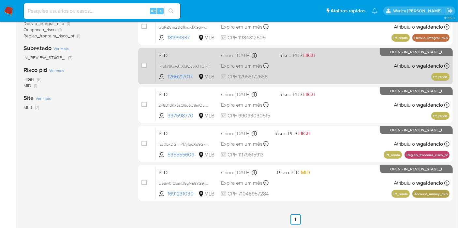
click at [324, 64] on div "PLD IkrbhNKoVJTXf3Q3wX1TCtKj 1266217017 MLB Risco PLD: HIGH Criou: [DATE] Criou…" at bounding box center [302, 66] width 293 height 33
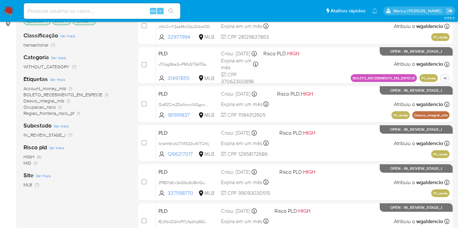
scroll to position [23, 0]
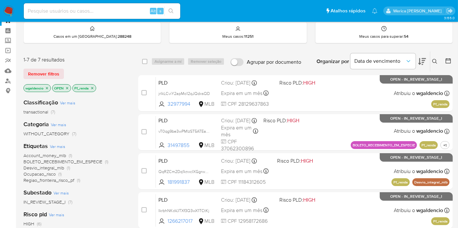
click at [93, 88] on icon "close-filter" at bounding box center [92, 88] width 4 height 4
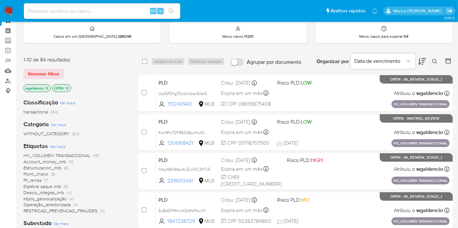
click at [52, 186] on span "Espécie saque mlb" at bounding box center [41, 186] width 37 height 7
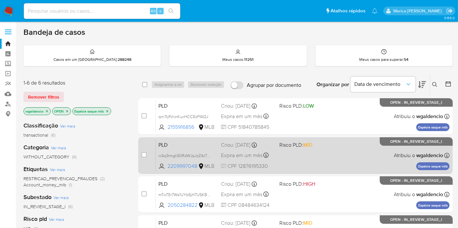
click at [351, 170] on div "PLD wSq3tmgk50RdWJpJzZ4z7qY1 2209997048 MLB Risco PLD: MID Criou: [DATE] Criou:…" at bounding box center [302, 155] width 293 height 33
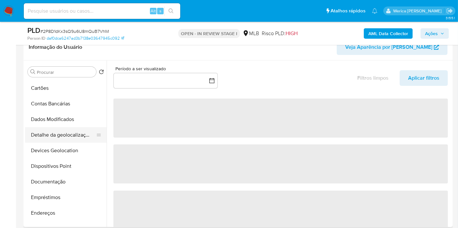
scroll to position [108, 0]
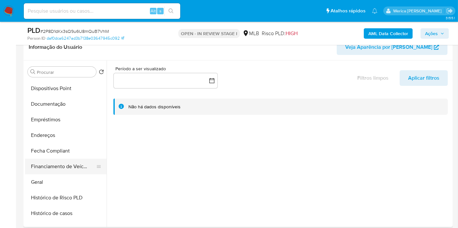
select select "10"
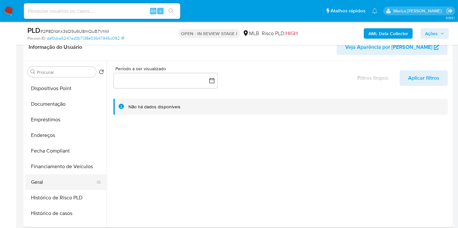
click at [84, 175] on button "Geral" at bounding box center [63, 183] width 76 height 16
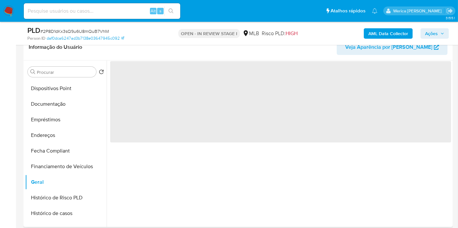
click at [157, 121] on span "‌" at bounding box center [280, 101] width 341 height 81
click at [159, 110] on span "‌" at bounding box center [280, 101] width 341 height 81
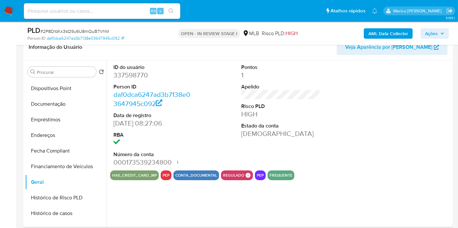
click at [159, 110] on dl "ID do usuário 337598770 Person ID daf0dca6247ad3b7138e03647945c092 Data de regi…" at bounding box center [152, 116] width 79 height 104
click at [129, 76] on dd "337598770" at bounding box center [152, 75] width 79 height 9
copy dd "337598770"
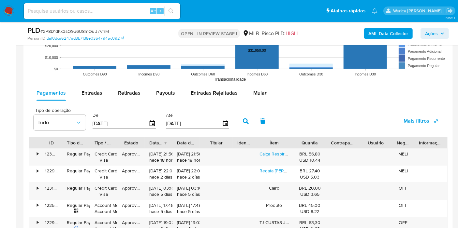
scroll to position [724, 0]
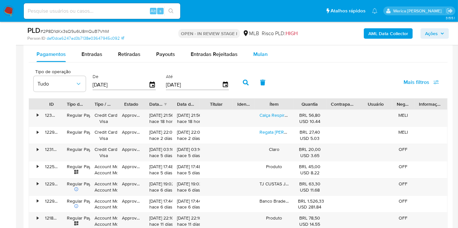
click at [254, 58] on div "Mulan" at bounding box center [260, 55] width 14 height 16
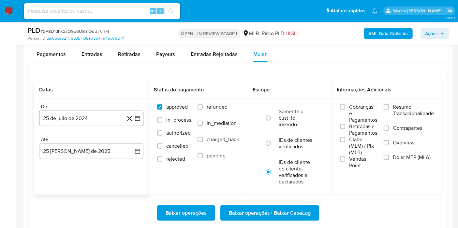
click at [103, 121] on button "25 de julio de 2024" at bounding box center [91, 119] width 104 height 16
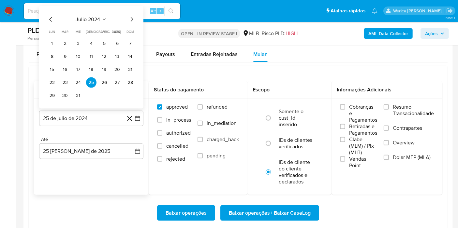
click at [92, 25] on div "julio 2024 julio 2024 lun lunes mar martes mié miércoles jue jueves vie viernes…" at bounding box center [91, 58] width 89 height 85
click at [92, 24] on div "julio 2024 julio 2024 lun lunes mar martes mié miércoles jue jueves vie viernes…" at bounding box center [91, 58] width 89 height 85
click at [104, 19] on icon "Seleccionar mes y año" at bounding box center [104, 19] width 5 height 5
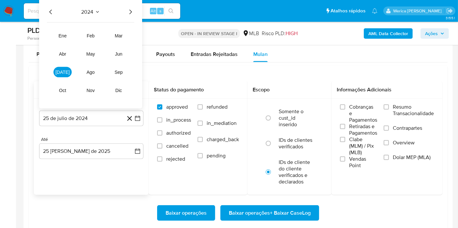
click at [133, 9] on icon "Año siguiente" at bounding box center [130, 12] width 8 height 8
click at [69, 78] on tr "ene feb mar abr may jun [DATE] ago sep oct nov dic" at bounding box center [90, 63] width 74 height 65
click at [69, 73] on button "[DATE]" at bounding box center [62, 72] width 18 height 10
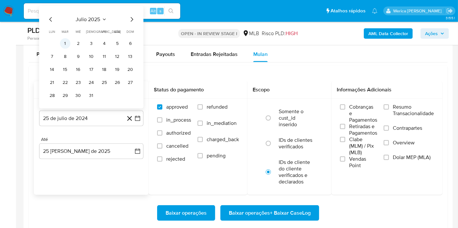
click at [64, 47] on button "1" at bounding box center [65, 43] width 10 height 10
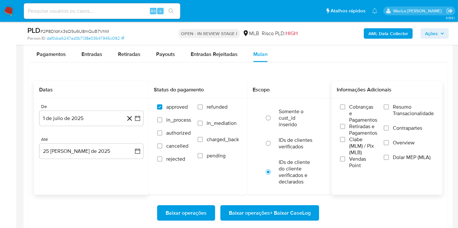
click at [358, 158] on span "Vendas Point" at bounding box center [363, 162] width 28 height 13
click at [345, 158] on input "Vendas Point" at bounding box center [342, 159] width 5 height 5
click at [352, 140] on span "Clabe (MLM) / Pix (MLB)" at bounding box center [363, 146] width 28 height 20
click at [345, 140] on input "Clabe (MLM) / Pix (MLB)" at bounding box center [342, 139] width 5 height 5
click at [357, 124] on div "Cobranças e Pagamentos Retiradas e Pagamentos [PERSON_NAME] (MLM) / Pix (MLB) V…" at bounding box center [358, 136] width 37 height 65
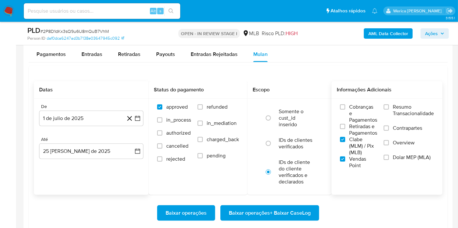
click at [357, 108] on span "Cobranças e Pagamentos" at bounding box center [363, 114] width 28 height 20
click at [345, 108] on input "Cobranças e Pagamentos" at bounding box center [342, 107] width 5 height 5
click at [352, 128] on span "Retiradas e Pagamentos" at bounding box center [363, 129] width 28 height 13
click at [345, 128] on input "Retiradas e Pagamentos" at bounding box center [342, 126] width 5 height 5
click at [416, 117] on label "Resumo Transacionalidade" at bounding box center [408, 114] width 50 height 21
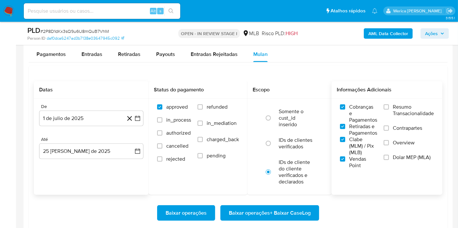
click at [389, 110] on input "Resumo Transacionalidade" at bounding box center [385, 107] width 5 height 5
click at [406, 140] on span "Overview" at bounding box center [404, 143] width 22 height 7
click at [389, 140] on input "Overview" at bounding box center [385, 142] width 5 height 5
click at [403, 157] on span "Dolar MEP (MLA)" at bounding box center [412, 157] width 38 height 7
click at [389, 157] on input "Dolar MEP (MLA)" at bounding box center [385, 157] width 5 height 5
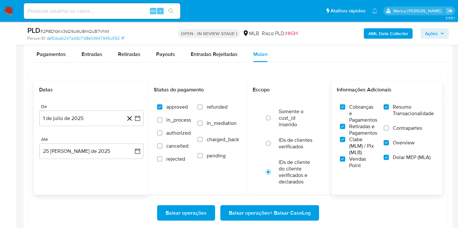
click at [397, 133] on label "Contrapartes" at bounding box center [408, 132] width 50 height 15
click at [389, 131] on input "Contrapartes" at bounding box center [385, 128] width 5 height 5
click at [310, 215] on span "Baixar operações + Baixar CaseLog" at bounding box center [270, 213] width 82 height 14
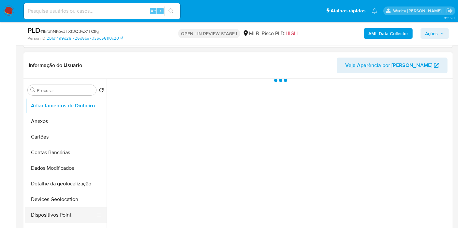
scroll to position [181, 0]
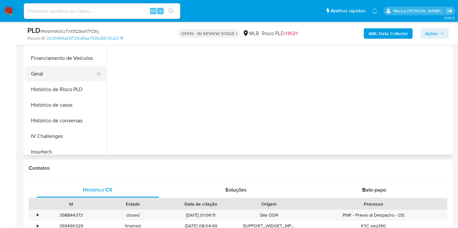
click at [65, 73] on button "Geral" at bounding box center [63, 74] width 76 height 16
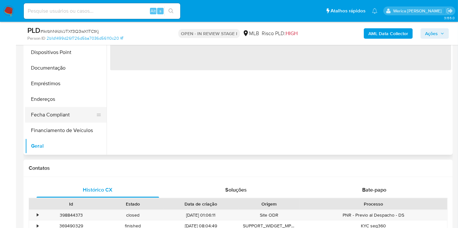
select select "10"
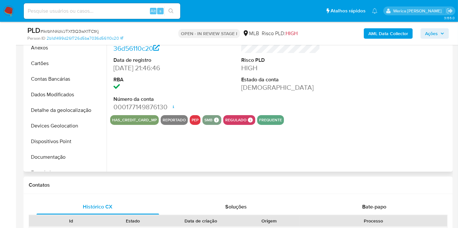
scroll to position [108, 0]
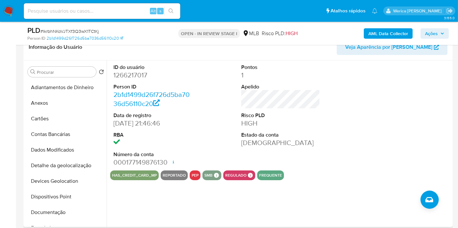
click at [126, 80] on dl "ID do usuário 1266217017 Person ID 2b1d1499d26f726d5ba7036d56110c20 Data de reg…" at bounding box center [152, 116] width 79 height 104
click at [125, 76] on dd "1266217017" at bounding box center [152, 75] width 79 height 9
copy dd "1266217017"
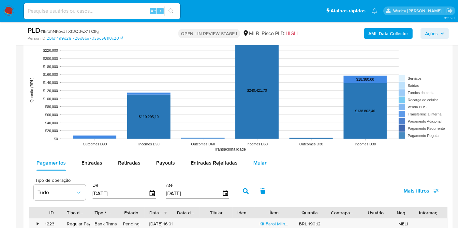
click at [260, 162] on span "Mulan" at bounding box center [260, 162] width 14 height 7
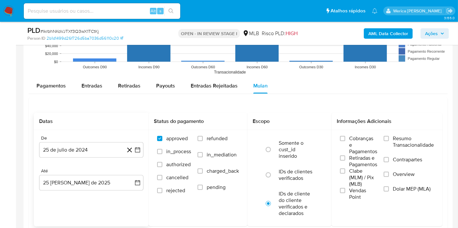
scroll to position [724, 0]
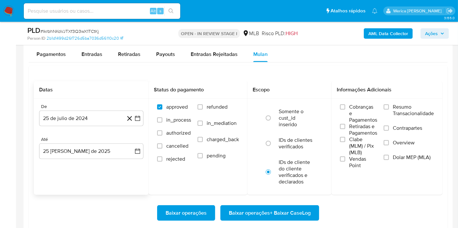
click at [103, 107] on div "De" at bounding box center [91, 107] width 104 height 6
click at [105, 116] on button "25 de julio de 2024" at bounding box center [91, 119] width 104 height 16
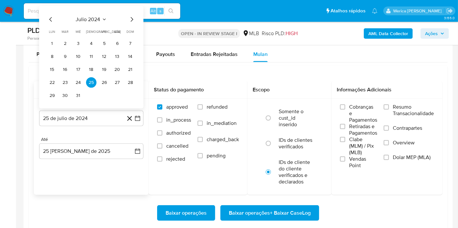
click at [99, 23] on div "julio 2024 julio 2024 lun lunes mar martes mié miércoles jue jueves vie viernes…" at bounding box center [91, 58] width 89 height 85
click at [99, 21] on span "julio 2024" at bounding box center [88, 19] width 24 height 7
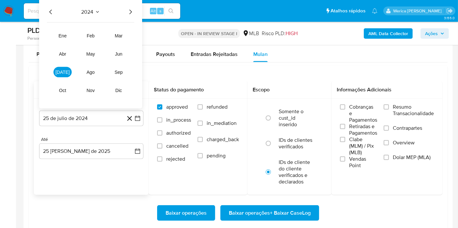
click at [128, 12] on icon "Año siguiente" at bounding box center [130, 12] width 8 height 8
click at [62, 70] on span "jul" at bounding box center [62, 72] width 14 height 5
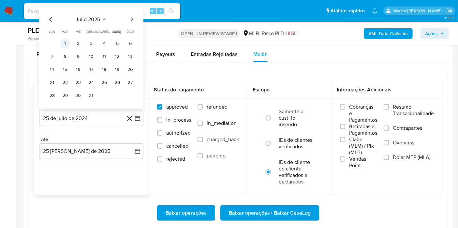
click at [68, 46] on button "1" at bounding box center [65, 43] width 10 height 10
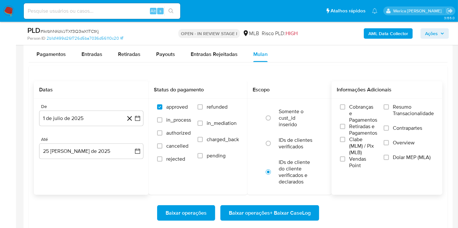
click at [375, 152] on label "Clabe (MLM) / Pix (MLB)" at bounding box center [358, 146] width 37 height 20
click at [345, 142] on input "Clabe (MLM) / Pix (MLB)" at bounding box center [342, 139] width 5 height 5
click at [352, 106] on span "Cobranças e Pagamentos" at bounding box center [363, 114] width 28 height 20
click at [345, 106] on input "Cobranças e Pagamentos" at bounding box center [342, 107] width 5 height 5
click at [368, 126] on span "Retiradas e Pagamentos" at bounding box center [363, 129] width 28 height 13
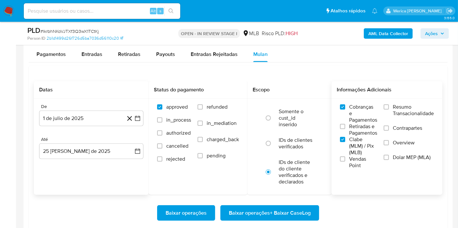
click at [345, 126] on input "Retiradas e Pagamentos" at bounding box center [342, 126] width 5 height 5
drag, startPoint x: 380, startPoint y: 122, endPoint x: 402, endPoint y: 113, distance: 23.2
click at [400, 108] on span "Resumo Transacionalidade" at bounding box center [413, 110] width 41 height 13
click at [397, 131] on label "Contrapartes" at bounding box center [408, 132] width 50 height 15
click at [389, 131] on input "Contrapartes" at bounding box center [385, 128] width 5 height 5
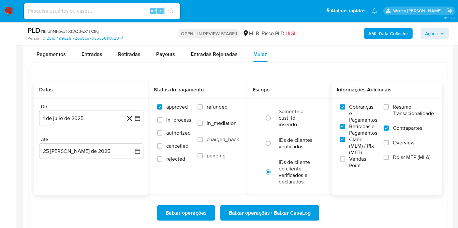
click at [404, 148] on label "Overview" at bounding box center [408, 147] width 50 height 15
click at [389, 146] on input "Overview" at bounding box center [385, 142] width 5 height 5
click at [404, 161] on label "Dolar MEP (MLA)" at bounding box center [408, 161] width 50 height 15
click at [389, 160] on input "Dolar MEP (MLA)" at bounding box center [385, 157] width 5 height 5
click at [376, 162] on span "Vendas Point" at bounding box center [363, 162] width 28 height 13
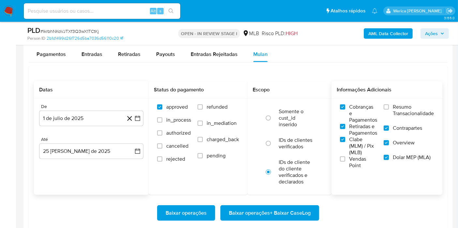
click at [345, 162] on input "Vendas Point" at bounding box center [342, 159] width 5 height 5
click at [361, 161] on span "Vendas Point" at bounding box center [363, 162] width 28 height 13
click at [345, 161] on input "Vendas Point" at bounding box center [342, 159] width 5 height 5
click at [401, 104] on span "Resumo Transacionalidade" at bounding box center [413, 110] width 41 height 13
click at [389, 105] on input "Resumo Transacionalidade" at bounding box center [385, 107] width 5 height 5
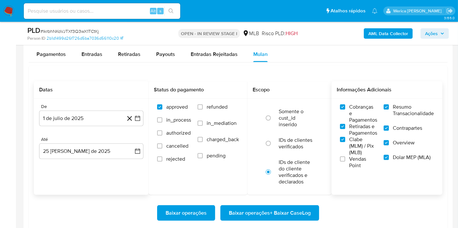
click at [357, 156] on span "Vendas Point" at bounding box center [363, 162] width 28 height 13
click at [345, 157] on input "Vendas Point" at bounding box center [342, 159] width 5 height 5
click at [301, 216] on span "Baixar operações + Baixar CaseLog" at bounding box center [270, 213] width 82 height 14
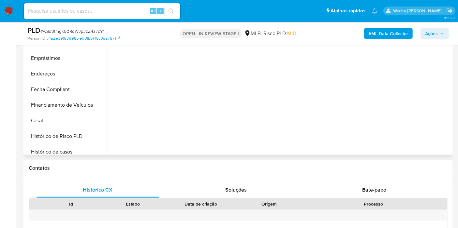
scroll to position [145, 0]
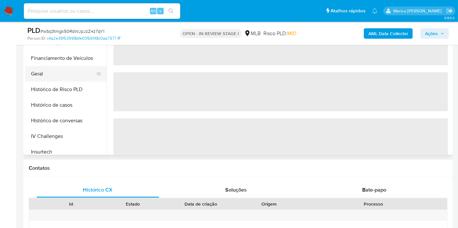
click at [44, 67] on button "Geral" at bounding box center [63, 74] width 76 height 16
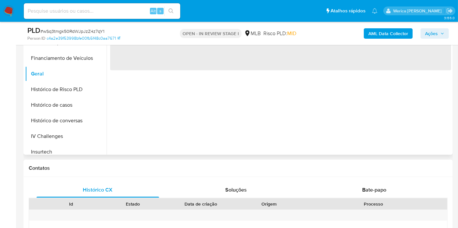
select select "10"
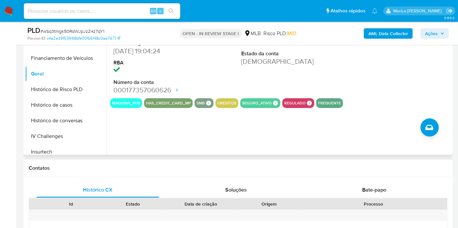
scroll to position [72, 0]
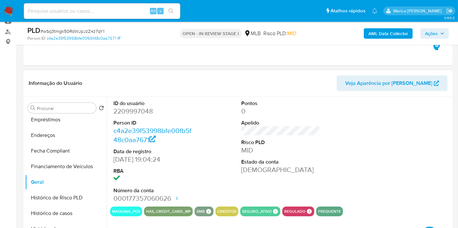
click at [145, 113] on dd "2209997048" at bounding box center [152, 111] width 79 height 9
click at [143, 113] on dd "2209997048" at bounding box center [152, 111] width 79 height 9
click at [143, 114] on dd "2209997048" at bounding box center [152, 111] width 79 height 9
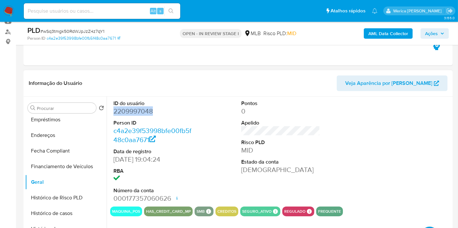
scroll to position [217, 0]
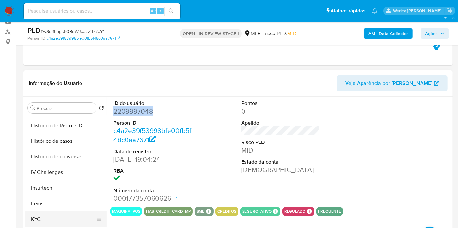
click at [47, 222] on button "KYC" at bounding box center [63, 220] width 76 height 16
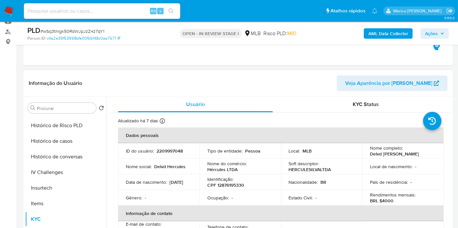
click at [228, 186] on p "CPF 12876195330" at bounding box center [225, 185] width 37 height 6
copy p "12876195330"
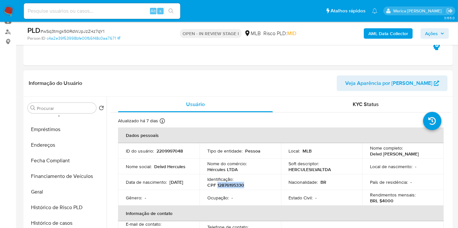
scroll to position [72, 0]
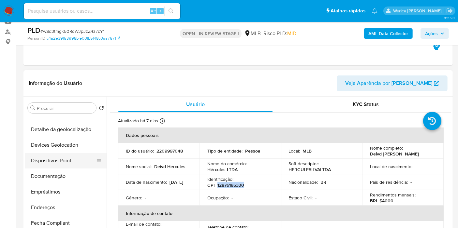
click at [73, 168] on button "Dispositivos Point" at bounding box center [63, 161] width 76 height 16
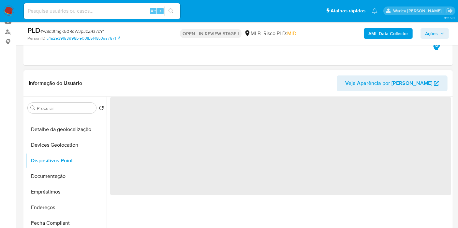
click at [111, 126] on span "‌" at bounding box center [280, 146] width 341 height 98
click at [55, 181] on button "Documentação" at bounding box center [63, 177] width 76 height 16
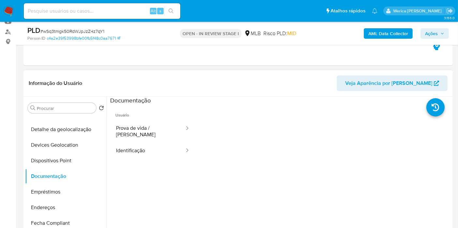
click at [160, 120] on span "Usuário" at bounding box center [152, 113] width 85 height 16
click at [167, 129] on button "Prova de vida / [PERSON_NAME]" at bounding box center [147, 132] width 75 height 22
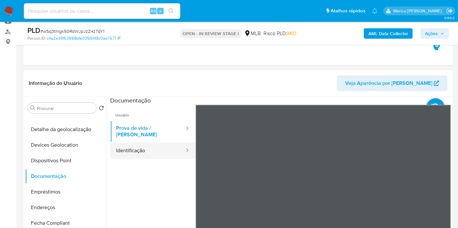
click at [164, 151] on button "Identificação" at bounding box center [147, 151] width 75 height 17
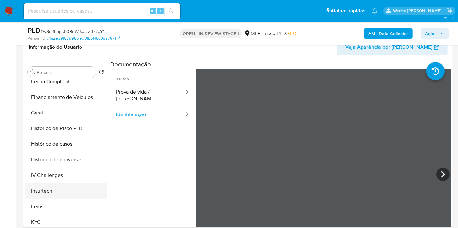
scroll to position [217, 0]
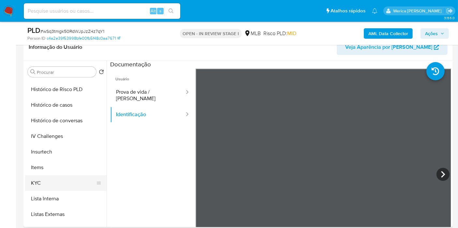
click at [49, 184] on button "KYC" at bounding box center [63, 184] width 76 height 16
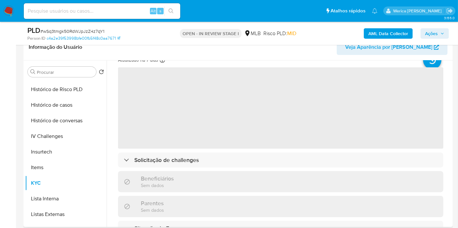
scroll to position [36, 0]
